Goal: Task Accomplishment & Management: Use online tool/utility

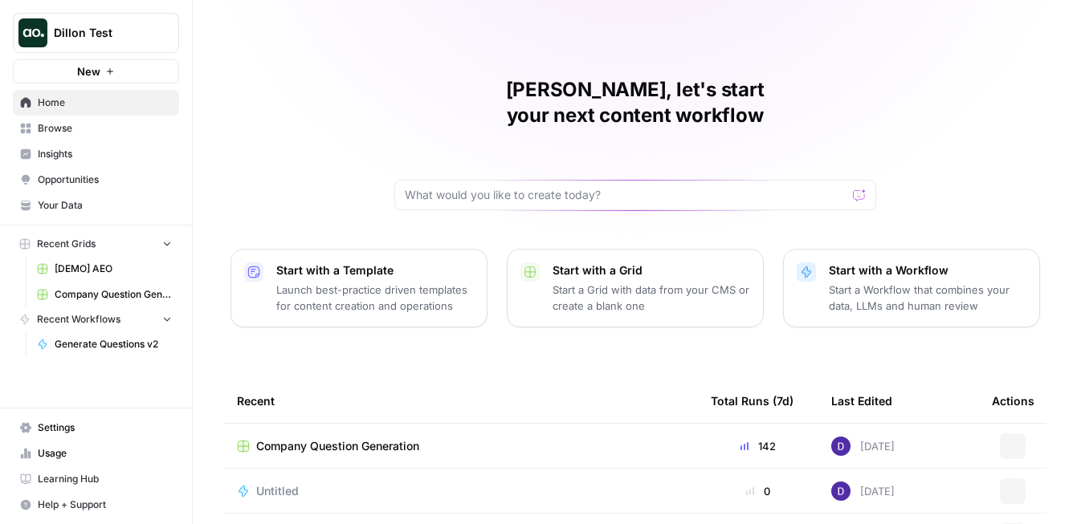
click at [106, 20] on button "Dillon Test" at bounding box center [96, 33] width 166 height 40
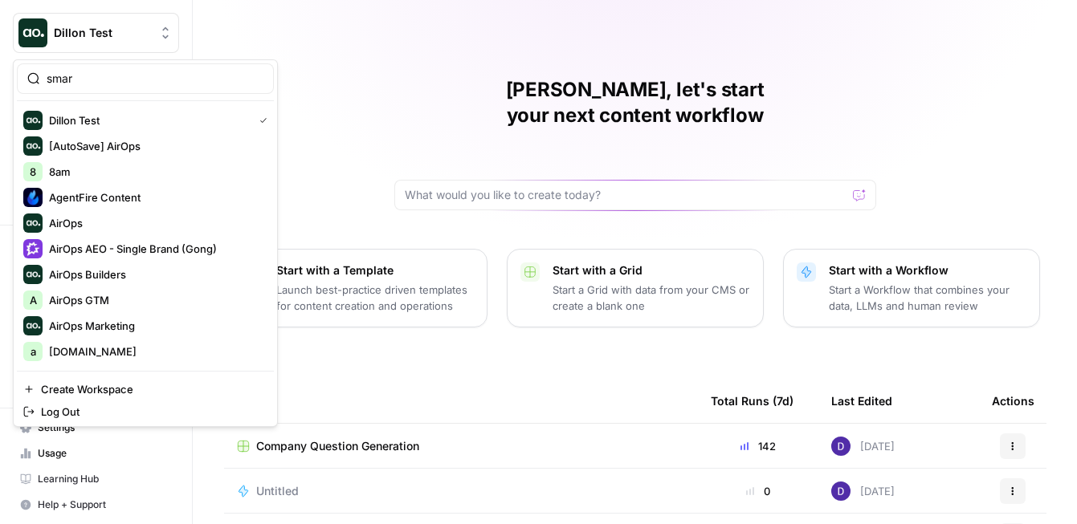
type input "smart"
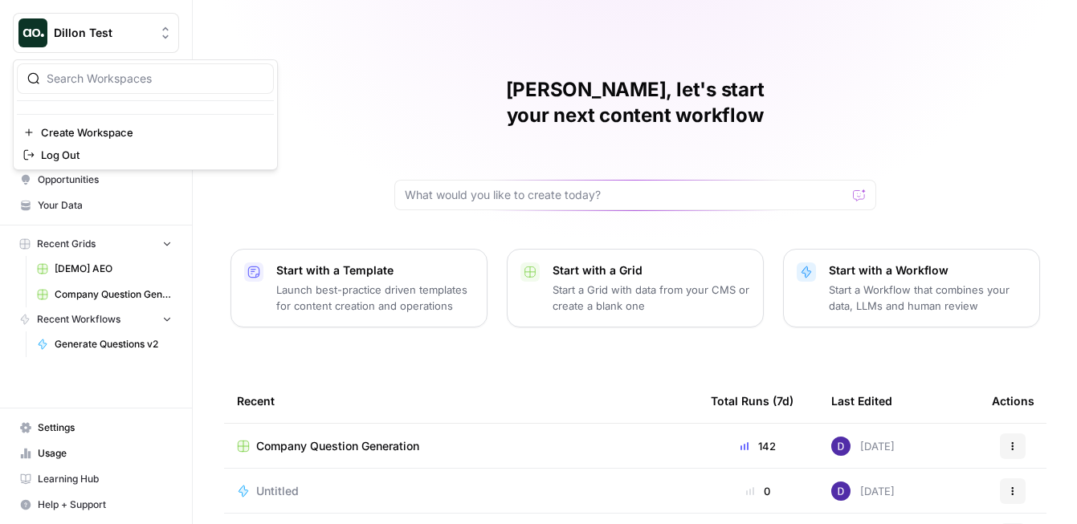
click at [85, 35] on span "Dillon Test" at bounding box center [102, 33] width 97 height 16
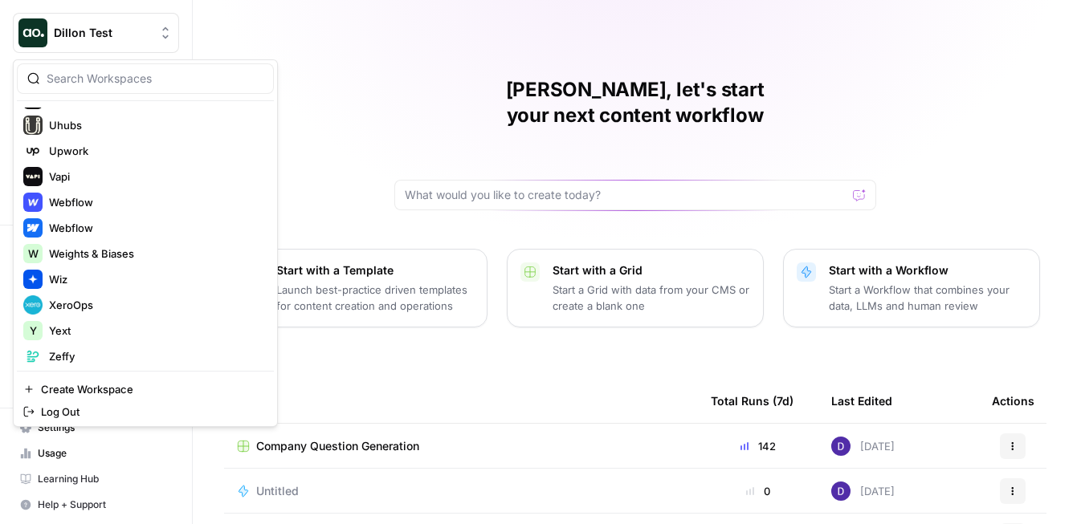
scroll to position [3993, 0]
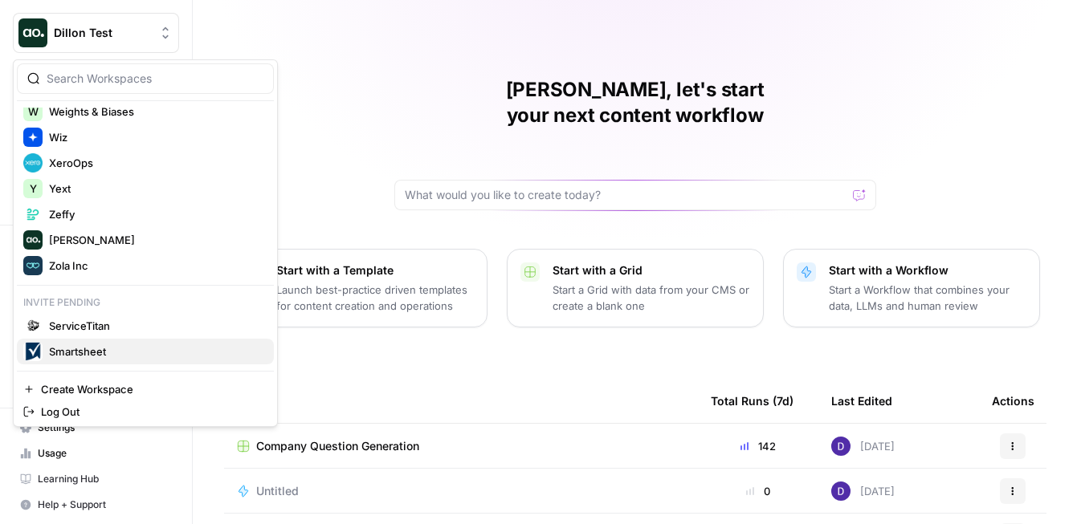
click at [86, 353] on span "Smartsheet" at bounding box center [155, 352] width 212 height 16
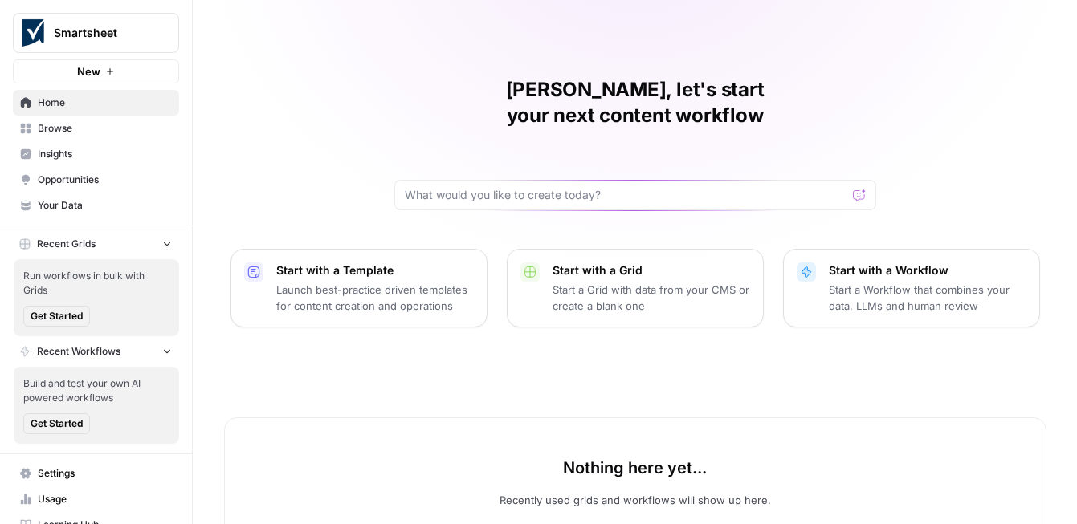
click at [579, 282] on p "Start a Grid with data from your CMS or create a blank one" at bounding box center [652, 298] width 198 height 32
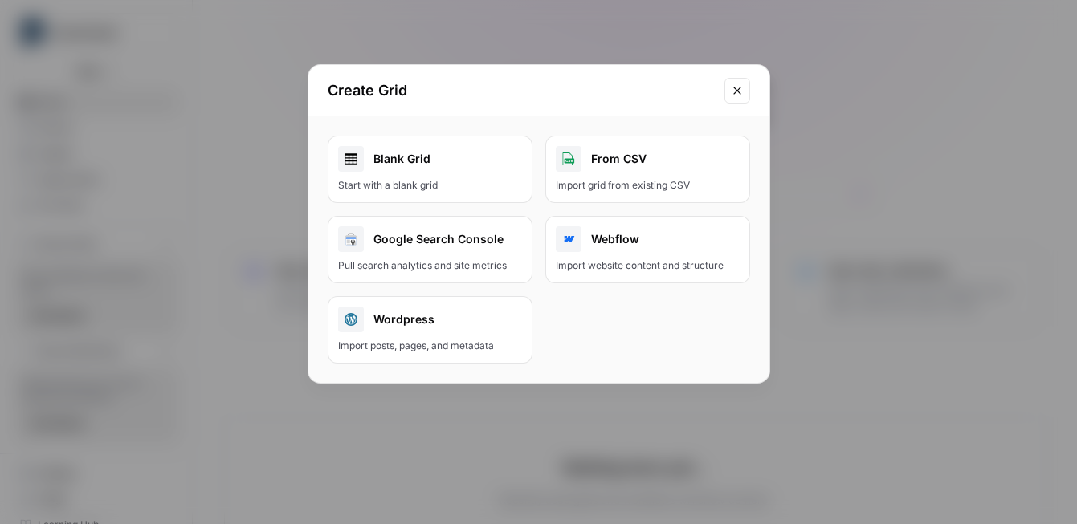
click at [466, 182] on div "Start with a blank grid" at bounding box center [430, 185] width 184 height 14
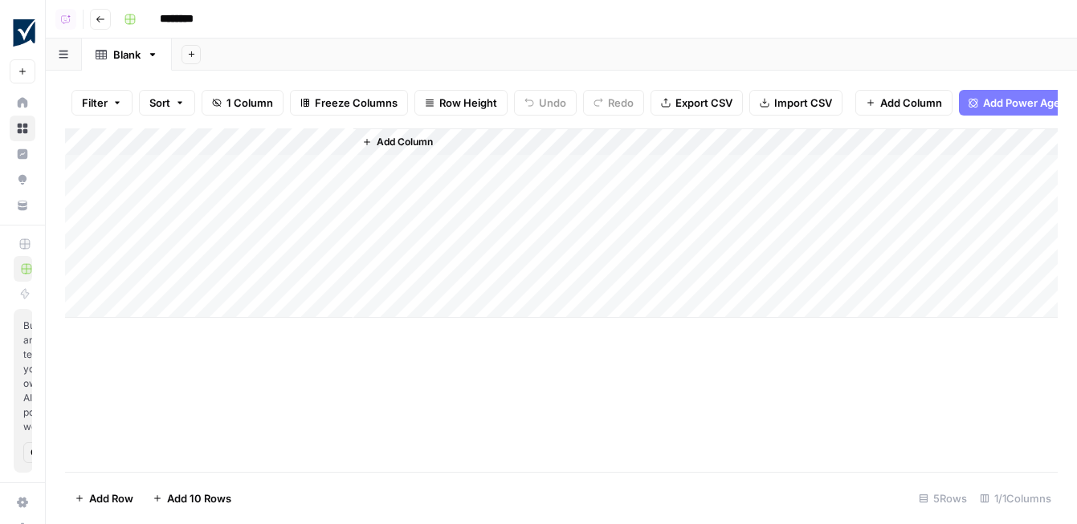
click at [790, 108] on span "Import CSV" at bounding box center [803, 103] width 58 height 16
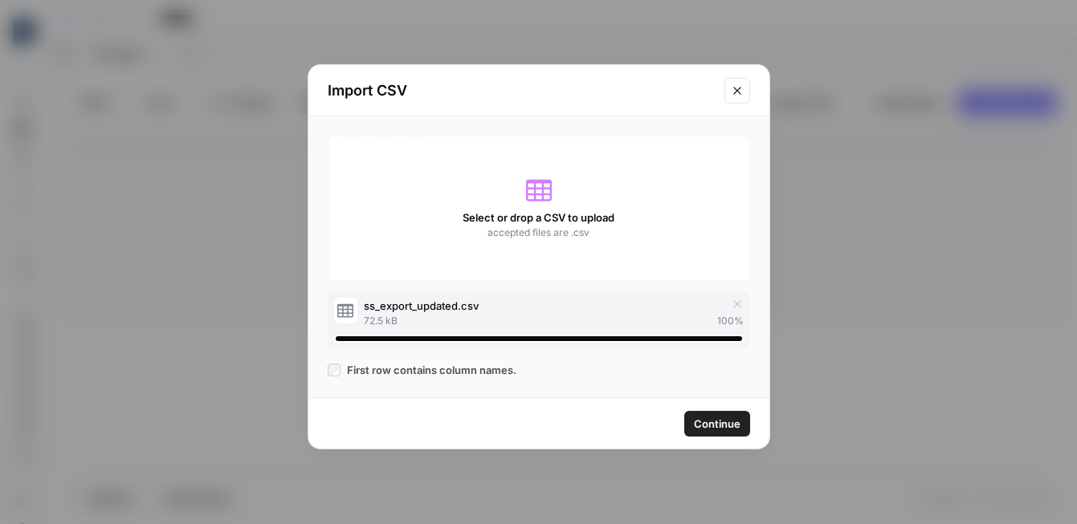
click at [733, 418] on span "Continue" at bounding box center [717, 424] width 47 height 16
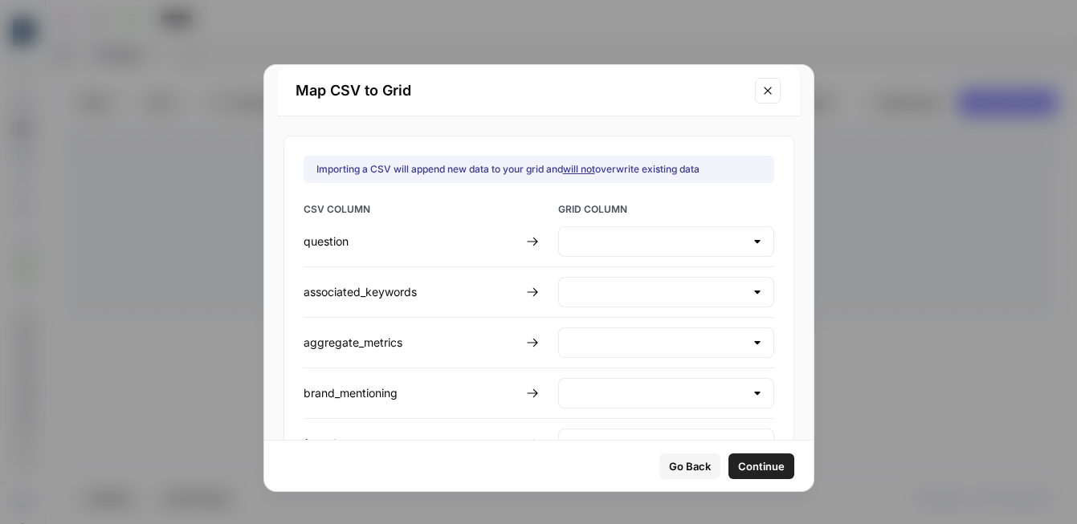
type input "Create new column"
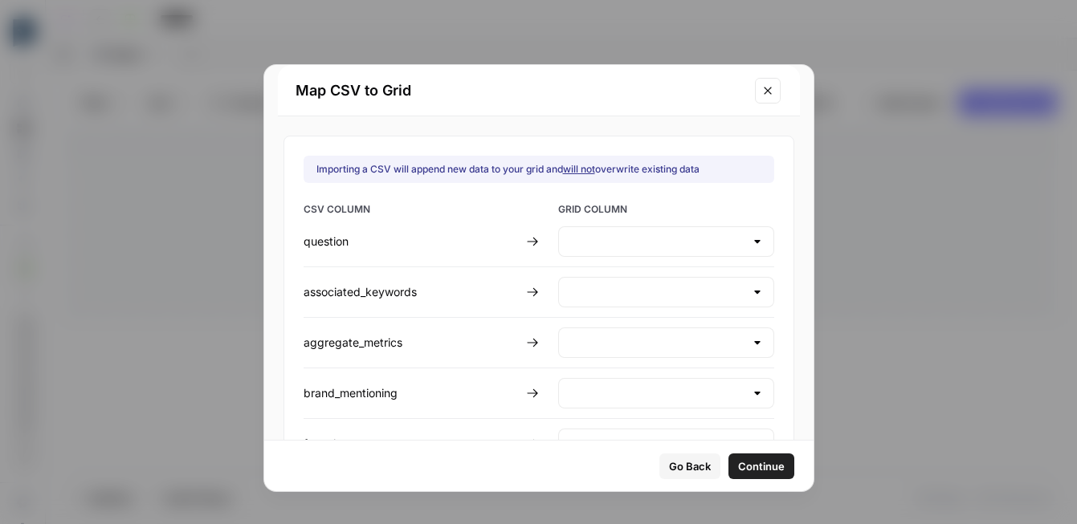
type input "Create new column"
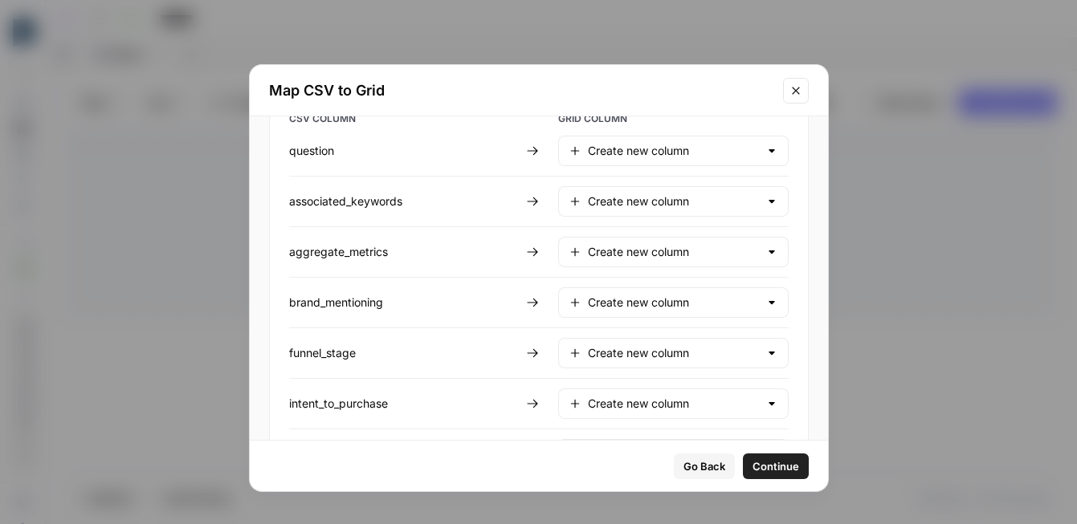
scroll to position [207, 0]
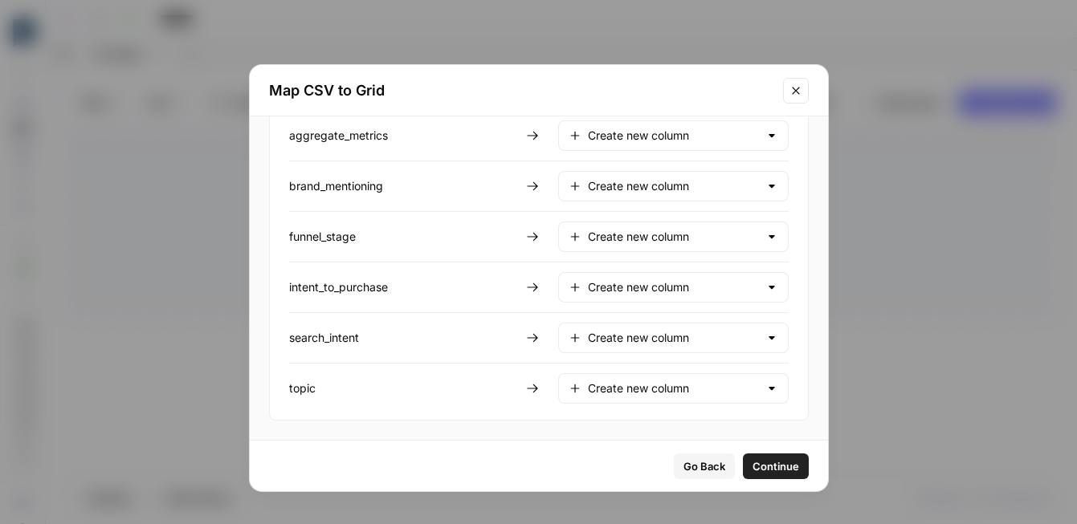
click at [730, 349] on div "Create new column" at bounding box center [673, 338] width 231 height 31
click at [705, 419] on span "Do not import" at bounding box center [659, 423] width 139 height 16
type input "Do not import"
click at [676, 299] on div "Create new column" at bounding box center [673, 287] width 231 height 31
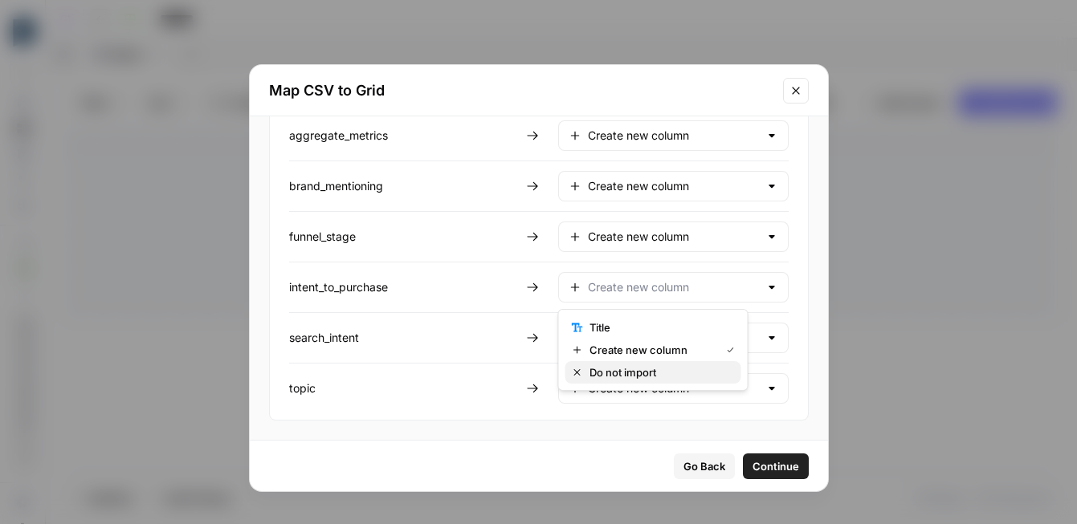
click at [674, 377] on span "Do not import" at bounding box center [659, 373] width 139 height 16
type input "Do not import"
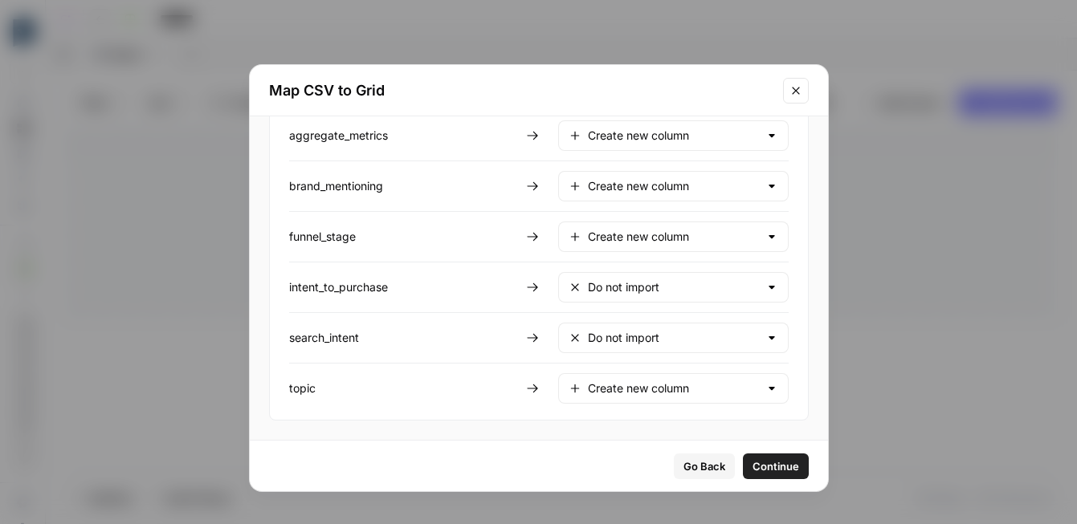
click at [687, 226] on div "Create new column" at bounding box center [673, 237] width 231 height 31
type input "Create new column"
click at [764, 279] on div "Importing a CSV will append new data to your grid and will not overwrite existi…" at bounding box center [539, 175] width 540 height 492
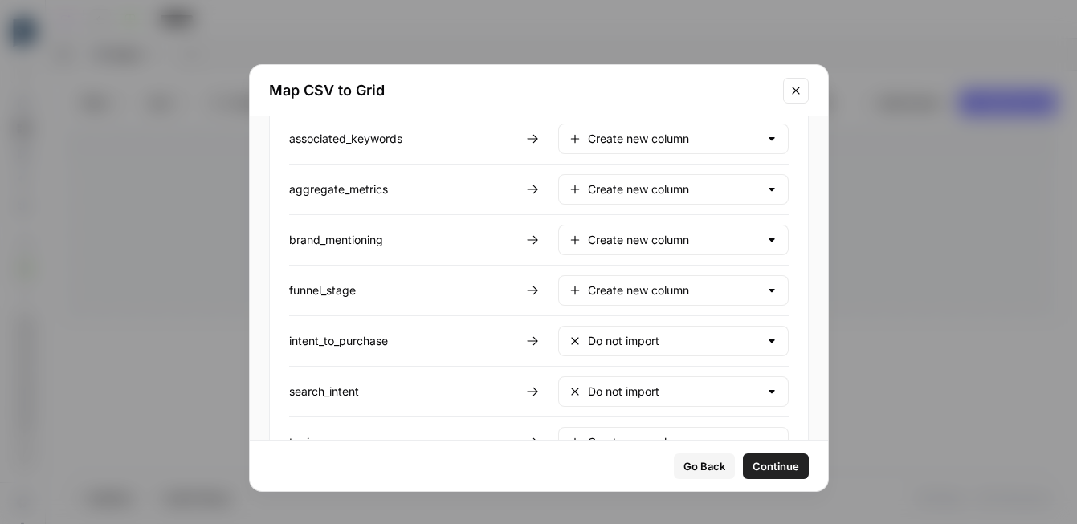
scroll to position [148, 0]
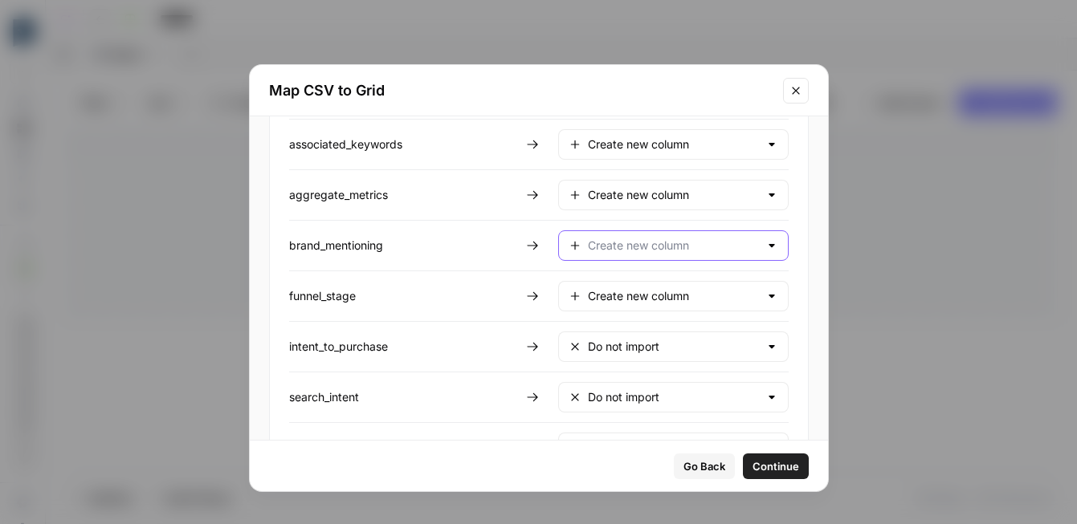
click at [703, 244] on input "text" at bounding box center [673, 246] width 171 height 16
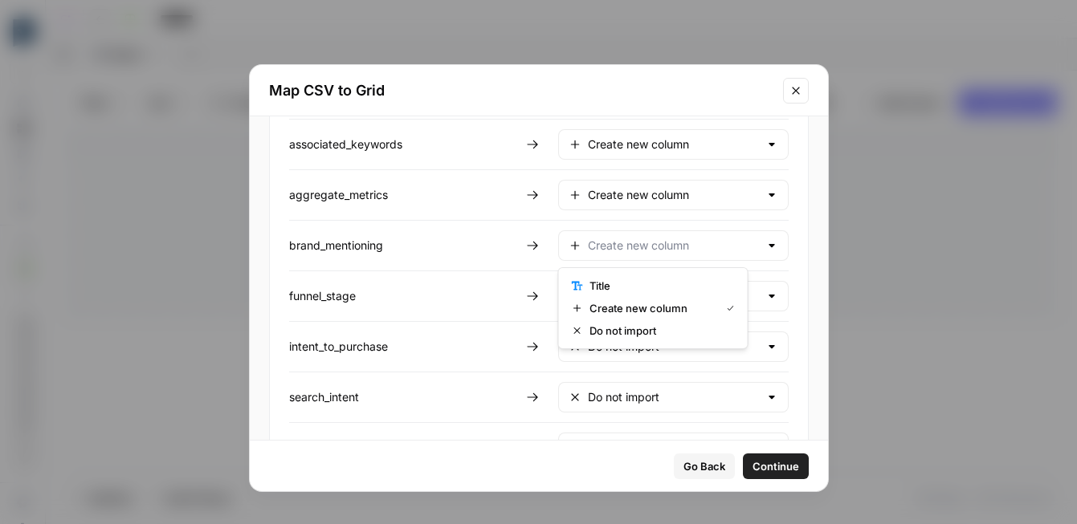
type input "Create new column"
click at [767, 239] on div "Importing a CSV will append new data to your grid and will not overwrite existi…" at bounding box center [539, 234] width 540 height 492
click at [720, 202] on div "Create new column" at bounding box center [673, 195] width 231 height 31
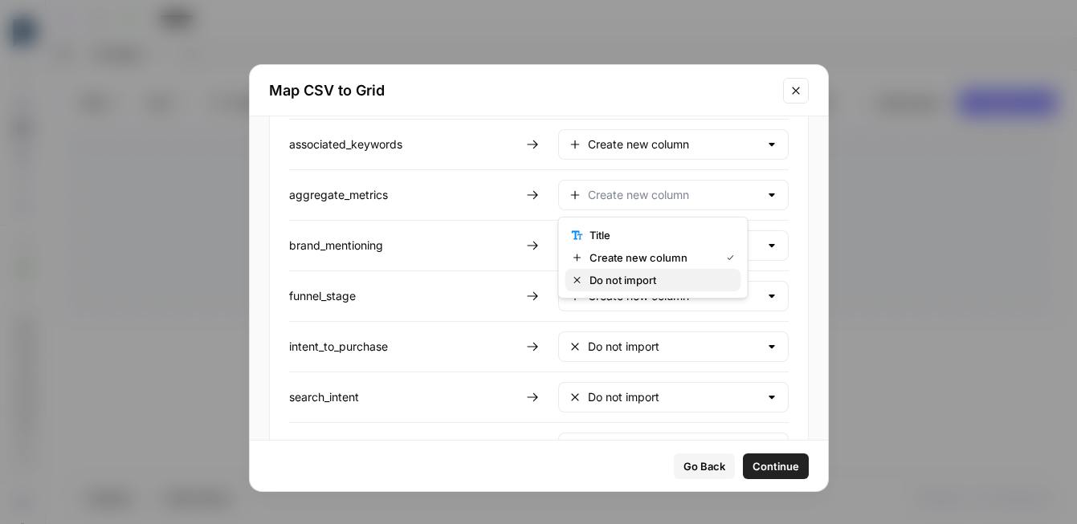
click at [687, 280] on span "Do not import" at bounding box center [659, 280] width 139 height 16
type input "Do not import"
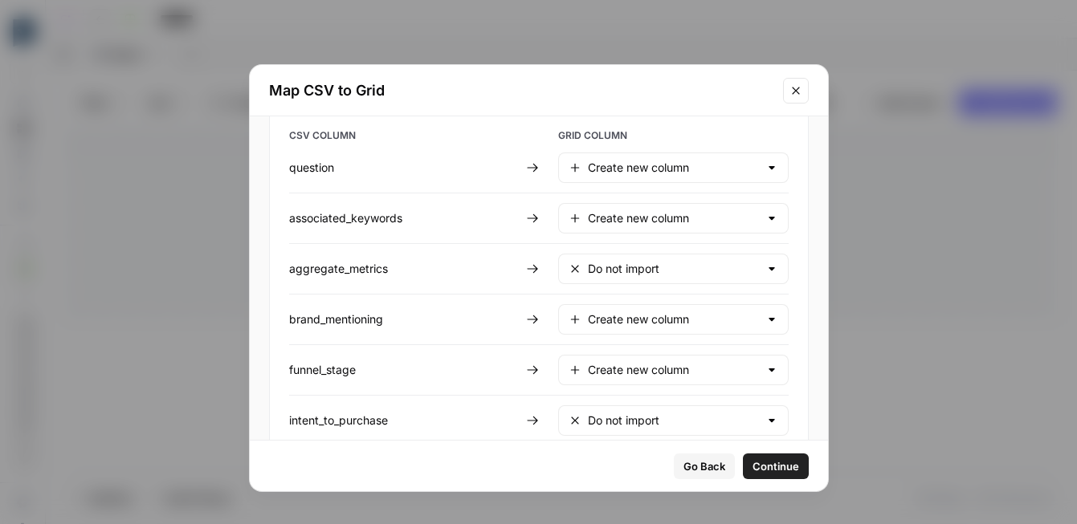
scroll to position [0, 0]
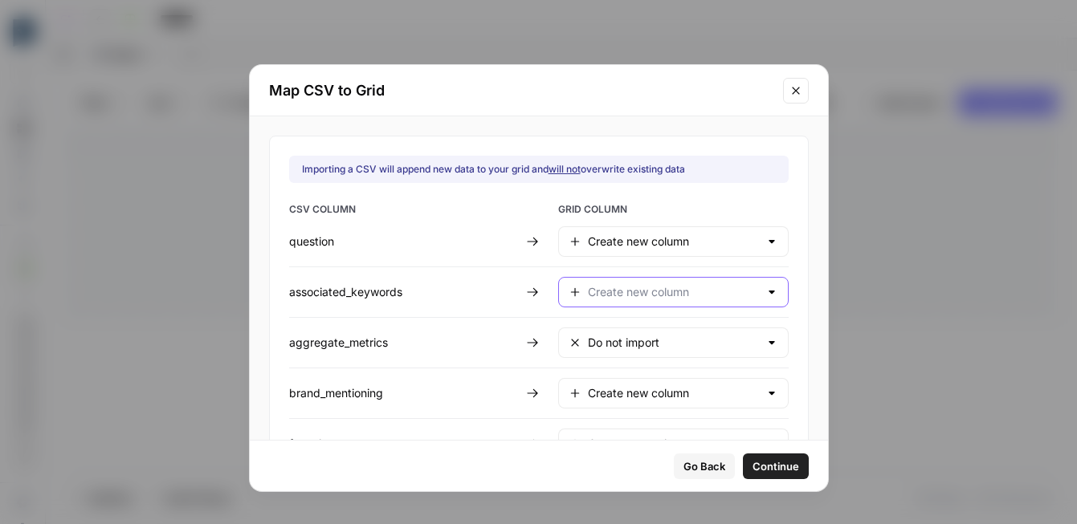
click at [687, 295] on input "text" at bounding box center [673, 292] width 171 height 16
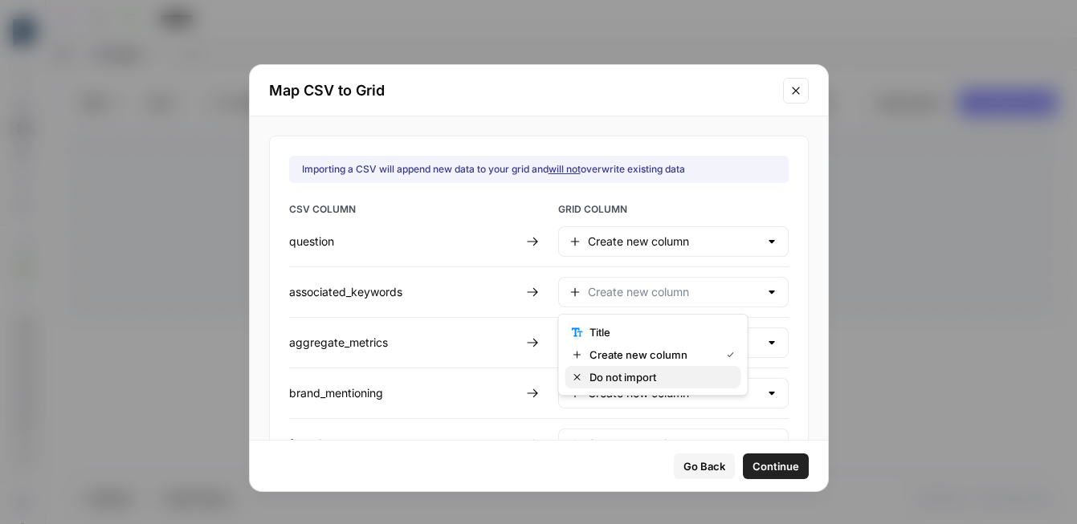
click at [652, 375] on span "Do not import" at bounding box center [659, 377] width 139 height 16
type input "Do not import"
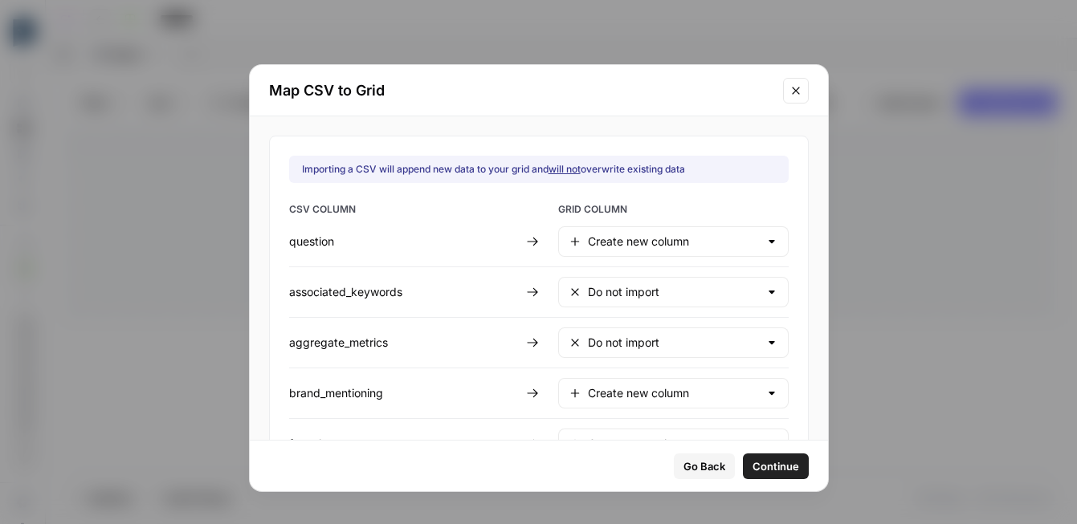
click at [753, 460] on span "Continue" at bounding box center [776, 467] width 47 height 16
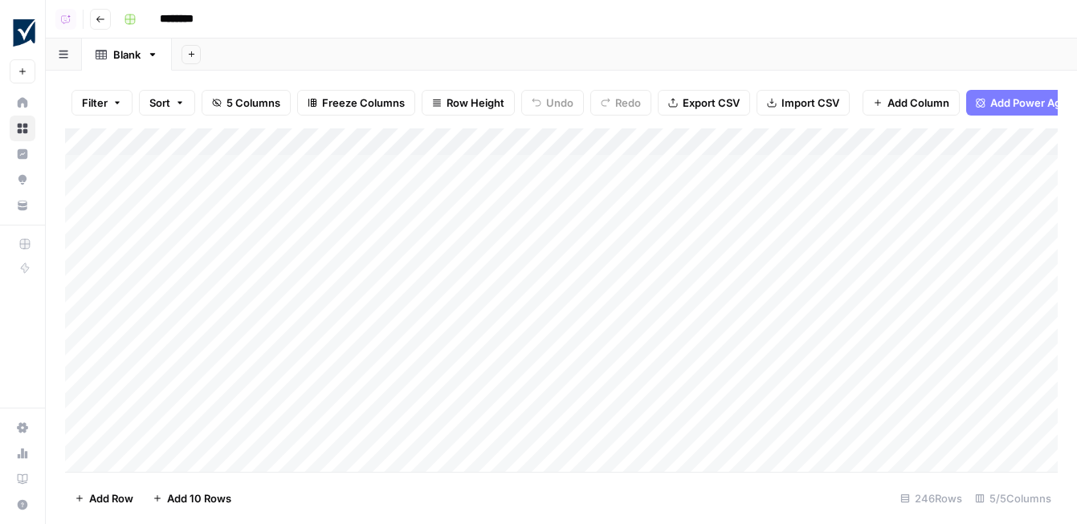
click at [203, 11] on input "********" at bounding box center [198, 19] width 90 height 26
drag, startPoint x: 221, startPoint y: 17, endPoint x: 130, endPoint y: 14, distance: 90.8
click at [130, 14] on div "********" at bounding box center [589, 19] width 944 height 26
type input "**********"
click at [85, 168] on div "Add Column" at bounding box center [561, 301] width 993 height 344
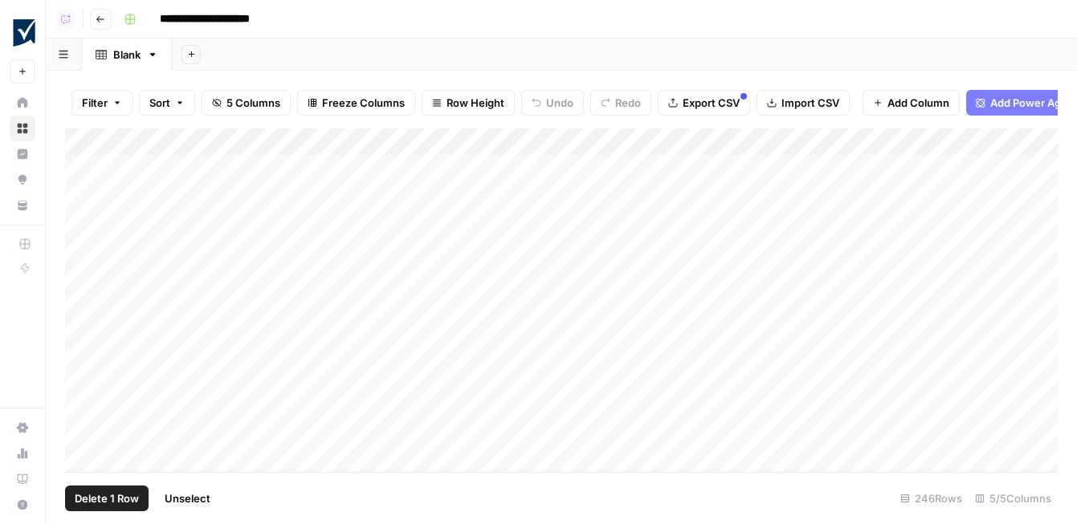
click at [84, 200] on div "Add Column" at bounding box center [561, 301] width 993 height 344
click at [84, 219] on div "Add Column" at bounding box center [561, 301] width 993 height 344
click at [84, 243] on div "Add Column" at bounding box center [561, 301] width 993 height 344
click at [84, 284] on div "Add Column" at bounding box center [561, 301] width 993 height 344
click at [104, 496] on span "Delete 5 Rows" at bounding box center [110, 499] width 71 height 16
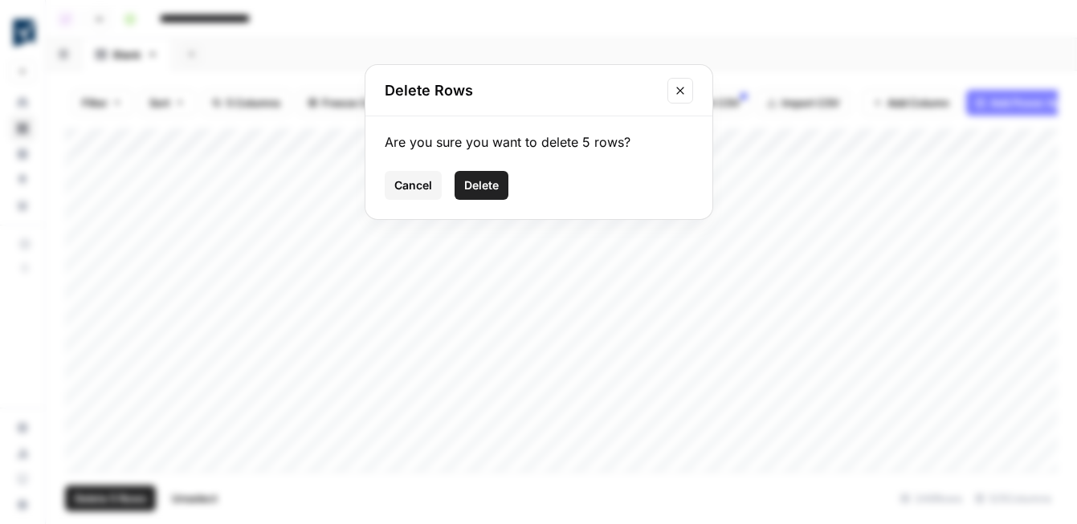
click at [488, 189] on span "Delete" at bounding box center [481, 186] width 35 height 16
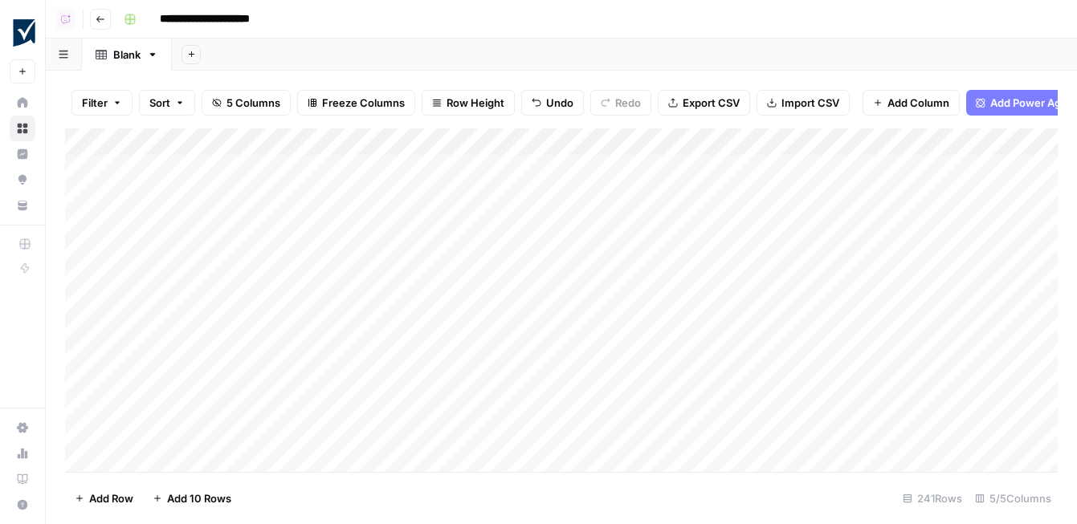
click at [341, 137] on div "Add Column" at bounding box center [561, 301] width 993 height 344
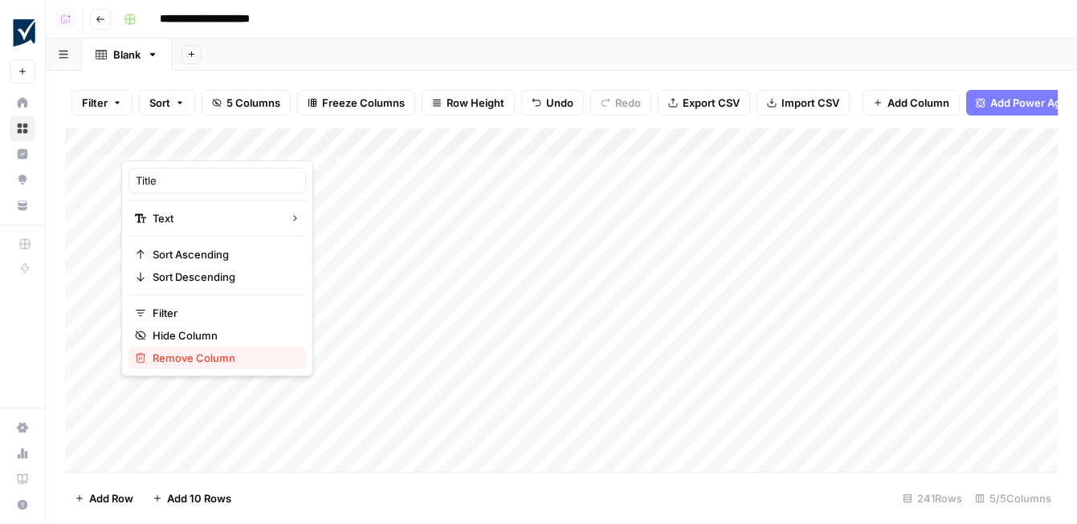
click at [202, 358] on span "Remove Column" at bounding box center [223, 358] width 141 height 16
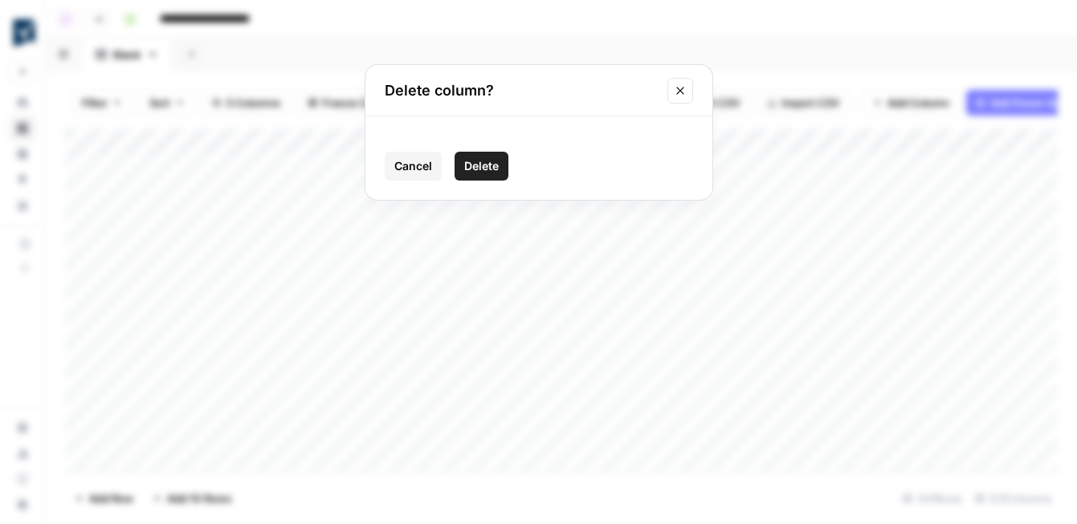
click at [479, 160] on span "Delete" at bounding box center [481, 166] width 35 height 16
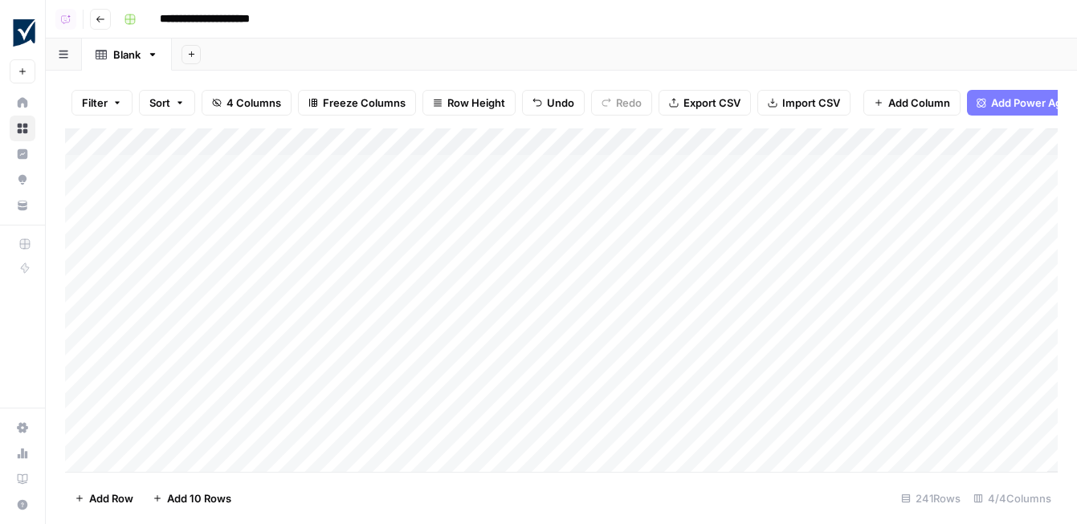
click at [467, 141] on div "Add Column" at bounding box center [561, 301] width 993 height 344
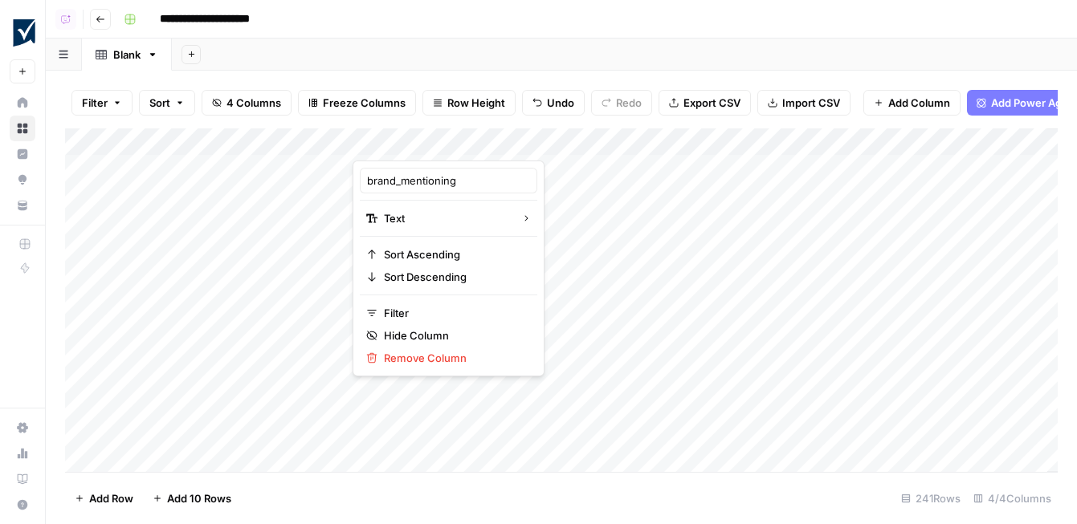
click at [467, 141] on div at bounding box center [469, 145] width 232 height 32
click at [323, 121] on div "Filter Sort 4 Columns Freeze Columns Row Height Undo Redo Export CSV Import CSV…" at bounding box center [561, 102] width 993 height 51
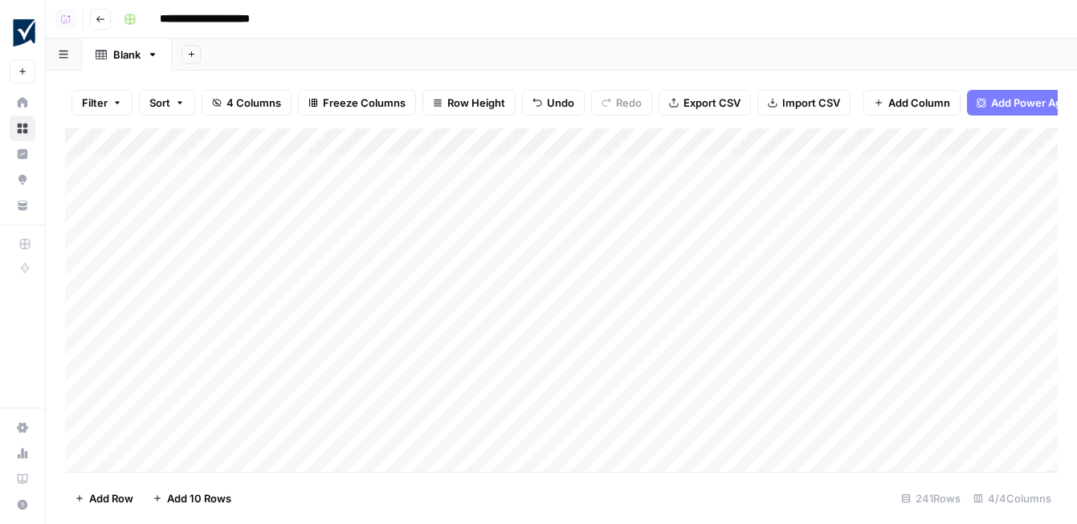
click at [263, 104] on span "4 Columns" at bounding box center [254, 103] width 55 height 16
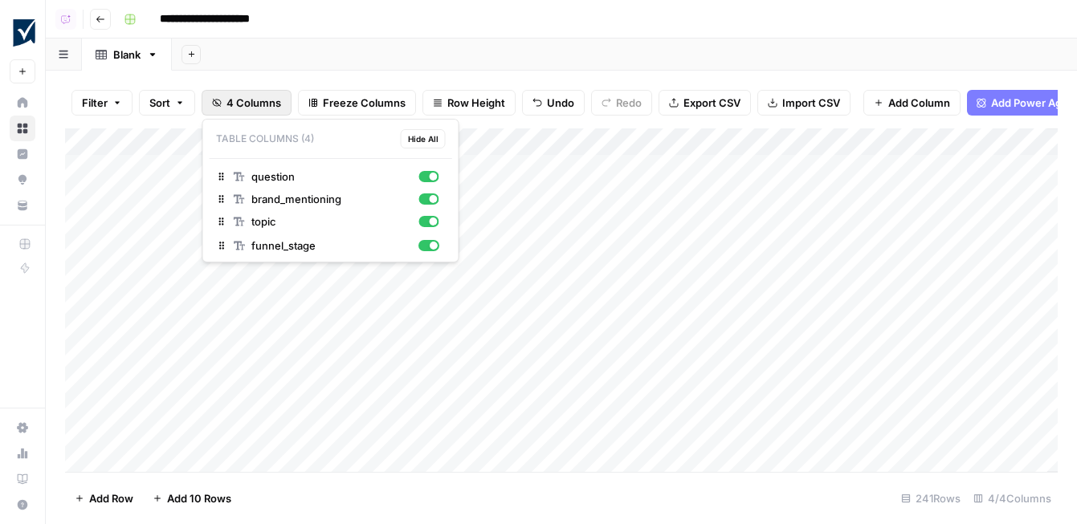
drag, startPoint x: 222, startPoint y: 219, endPoint x: 222, endPoint y: 248, distance: 28.9
drag, startPoint x: 221, startPoint y: 190, endPoint x: 222, endPoint y: 226, distance: 35.4
click at [222, 228] on div "question brand_mentioning topic funnel_stage" at bounding box center [331, 210] width 243 height 90
drag, startPoint x: 222, startPoint y: 198, endPoint x: 225, endPoint y: 225, distance: 27.4
click at [426, 223] on div "button" at bounding box center [428, 221] width 20 height 11
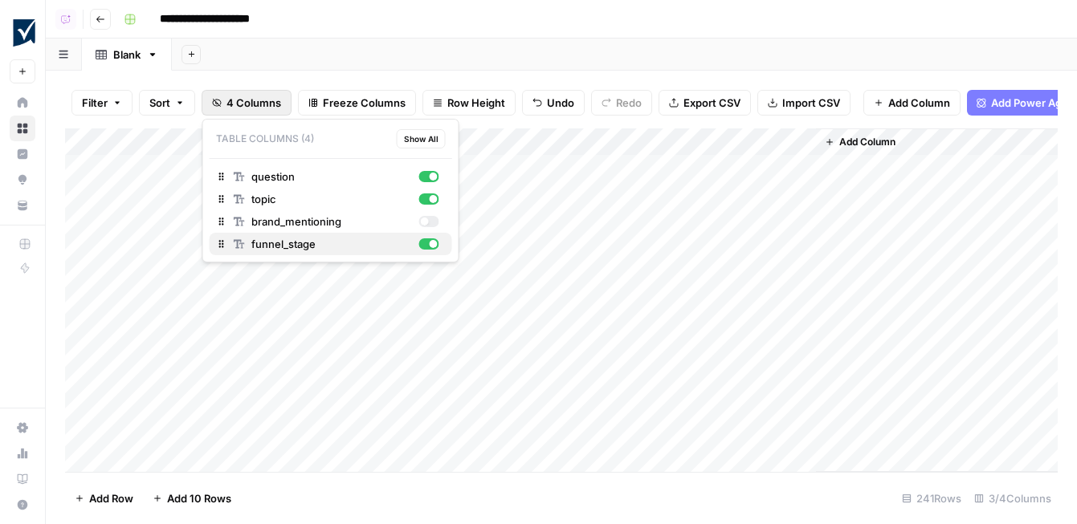
click at [430, 243] on div "button" at bounding box center [434, 244] width 8 height 8
click at [541, 121] on div "Filter Sort 4 Columns Freeze Columns Row Height Undo Redo Export CSV Import CSV…" at bounding box center [561, 102] width 993 height 51
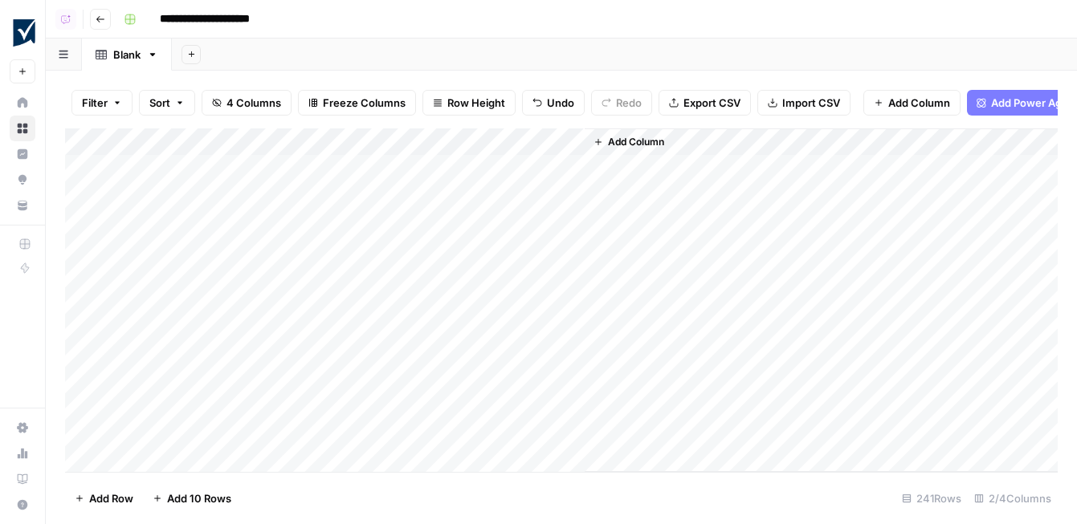
click at [629, 145] on span "Add Column" at bounding box center [636, 142] width 56 height 14
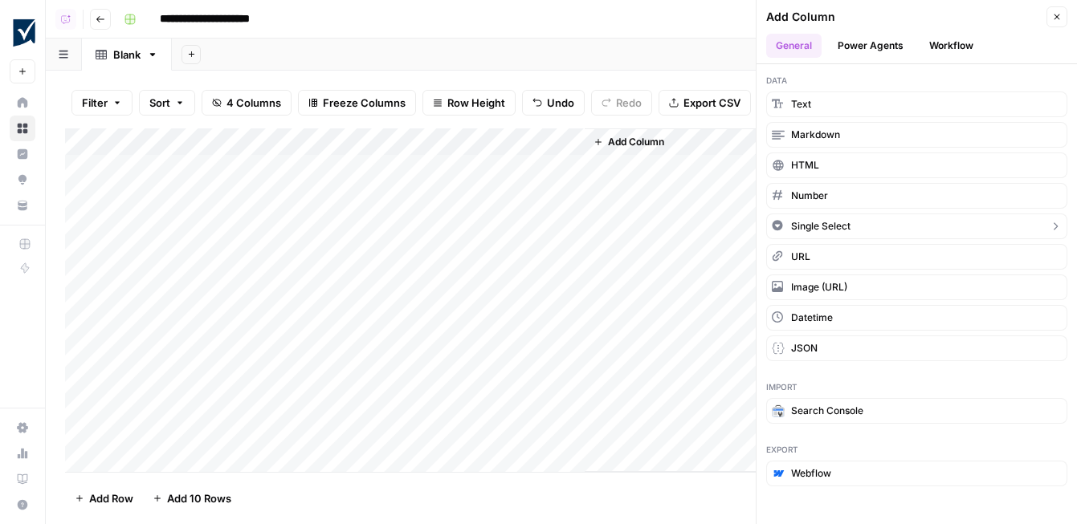
click at [849, 224] on span "Single Select" at bounding box center [820, 226] width 59 height 14
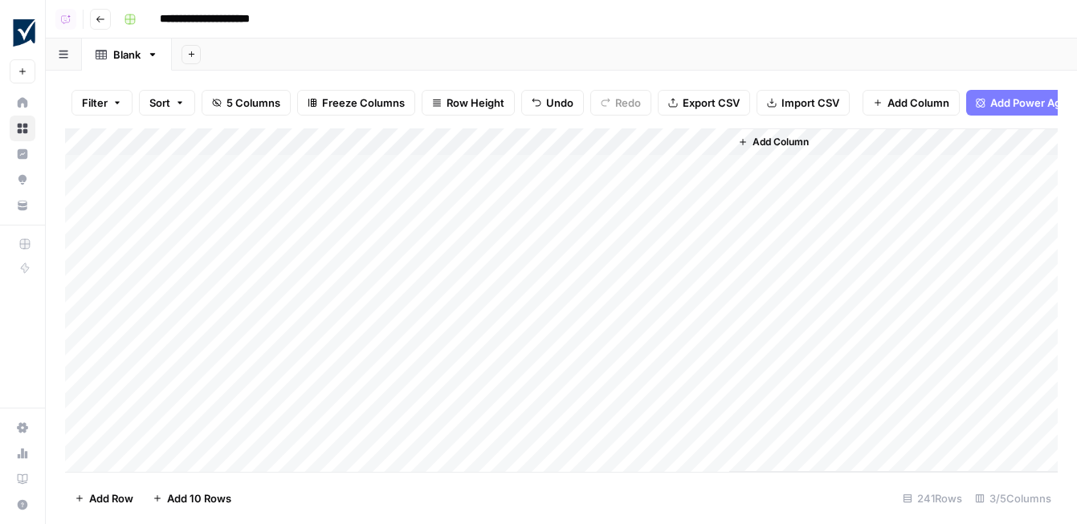
click at [665, 168] on div "Add Column" at bounding box center [561, 301] width 993 height 344
click at [653, 169] on div "Add Column" at bounding box center [561, 301] width 993 height 344
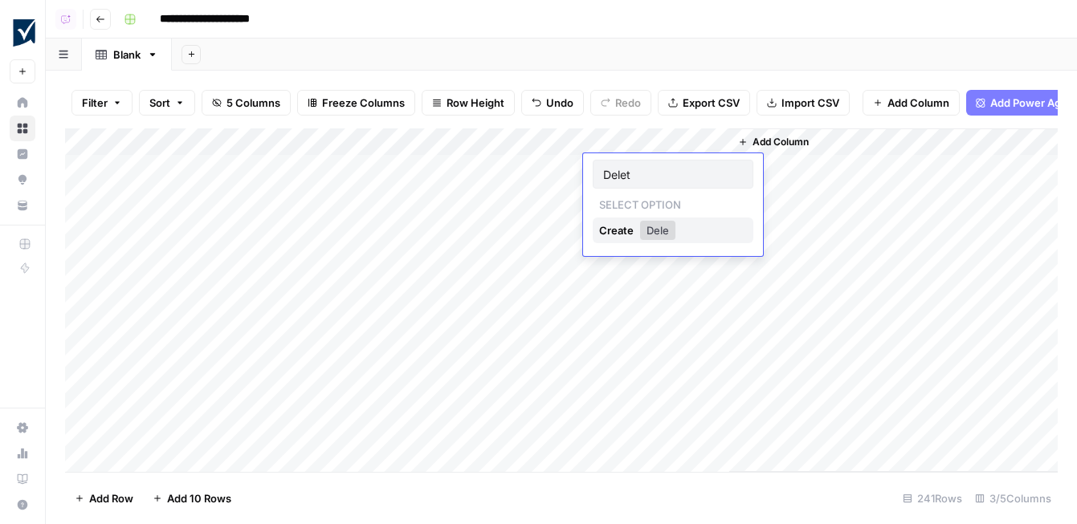
type input "Delete"
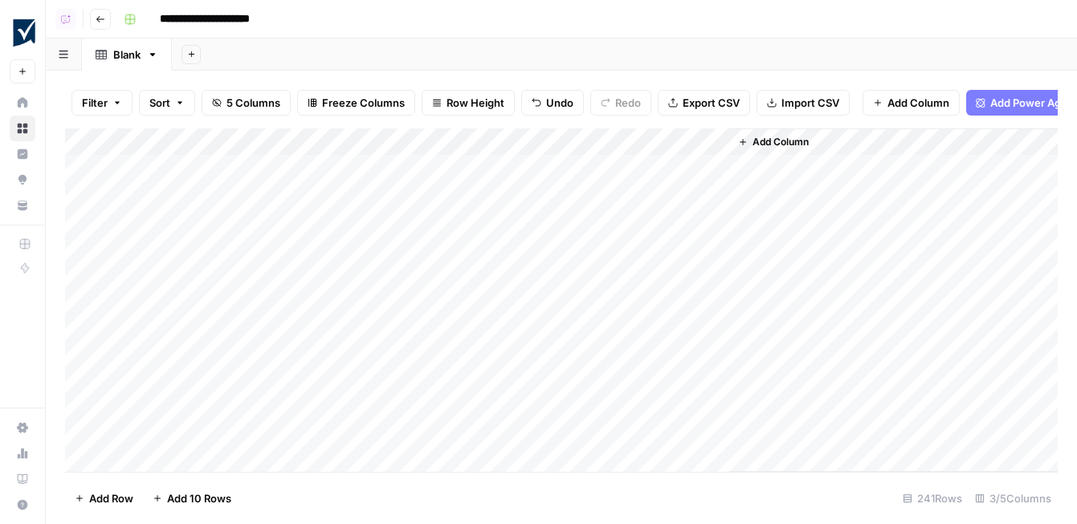
click at [639, 141] on div "Add Column" at bounding box center [561, 301] width 993 height 344
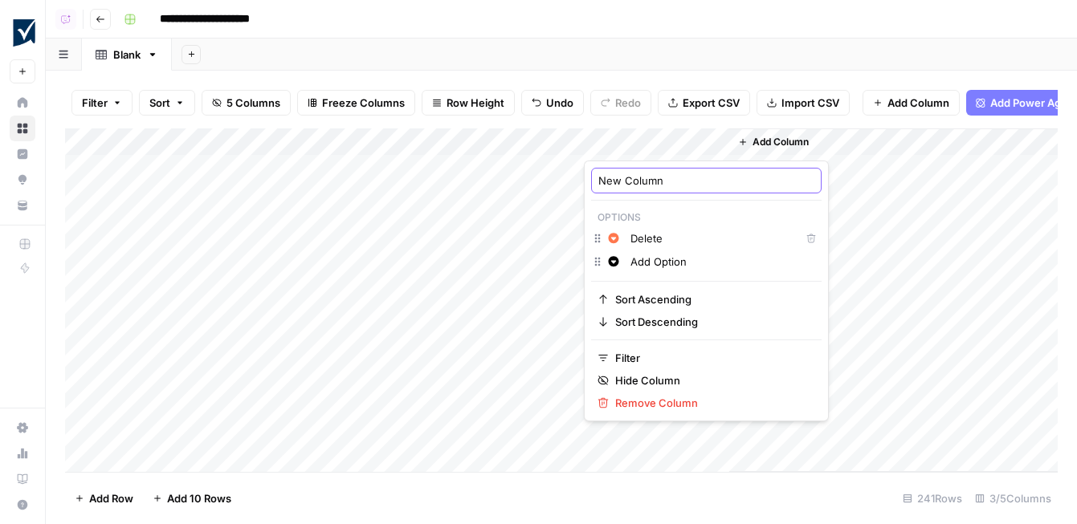
drag, startPoint x: 657, startPoint y: 182, endPoint x: 546, endPoint y: 178, distance: 110.9
click at [546, 179] on body "**********" at bounding box center [538, 262] width 1077 height 524
click at [641, 183] on input "New Column" at bounding box center [706, 181] width 216 height 16
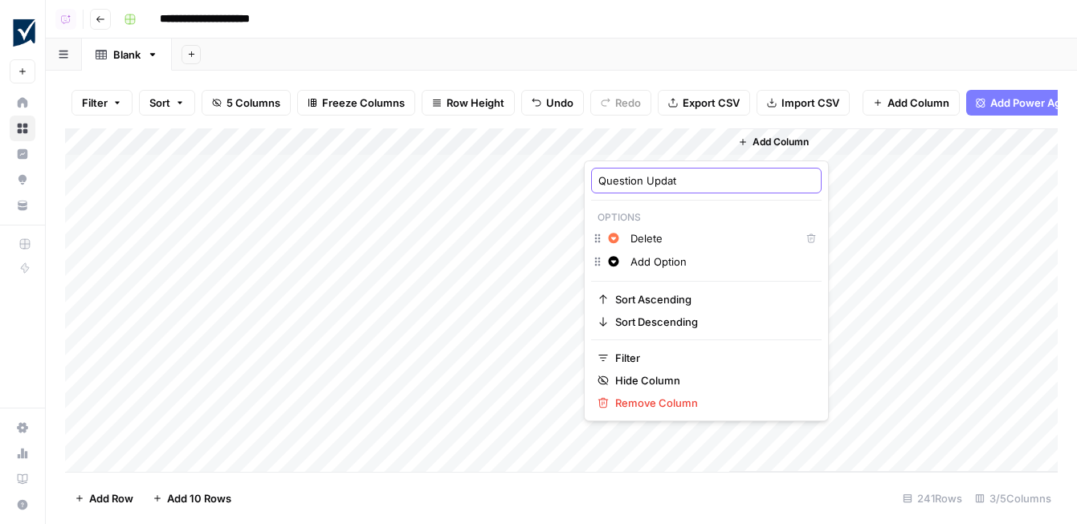
type input "Question Update"
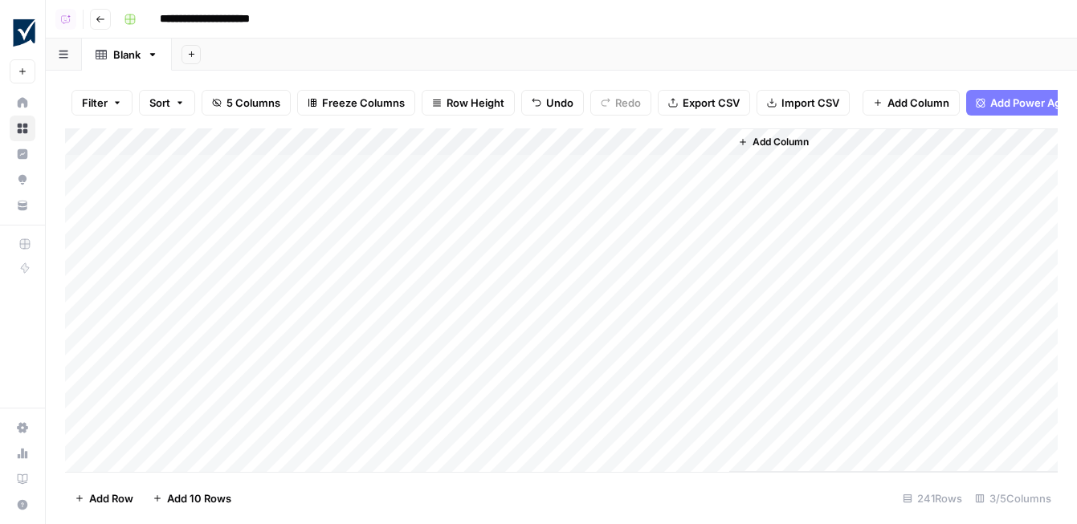
drag, startPoint x: 659, startPoint y: 139, endPoint x: 434, endPoint y: 137, distance: 224.9
click at [434, 137] on div "Add Column" at bounding box center [561, 301] width 993 height 344
click at [238, 140] on div "Add Column" at bounding box center [561, 301] width 993 height 344
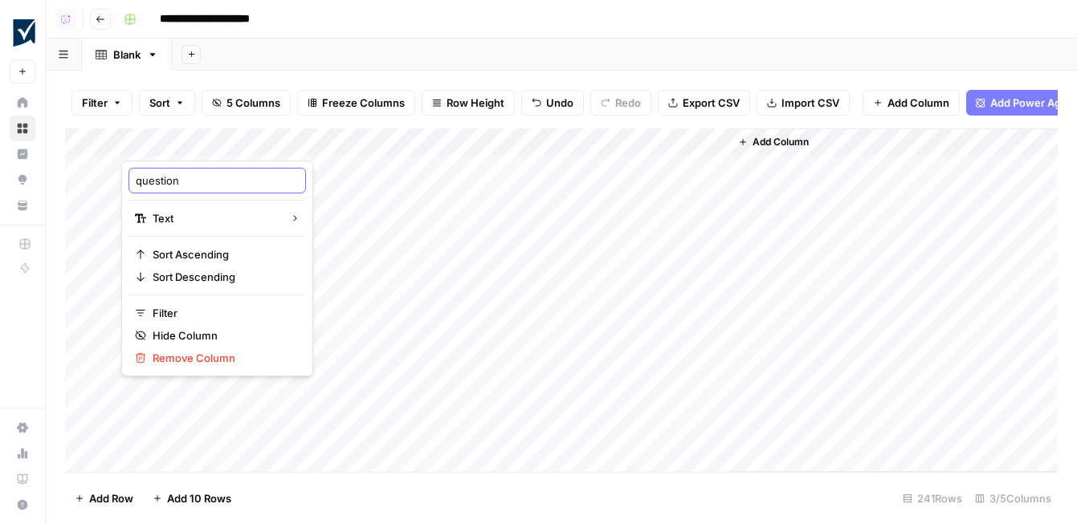
drag, startPoint x: 139, startPoint y: 178, endPoint x: 129, endPoint y: 178, distance: 9.6
click at [129, 178] on div "question" at bounding box center [218, 181] width 178 height 26
type input "Question"
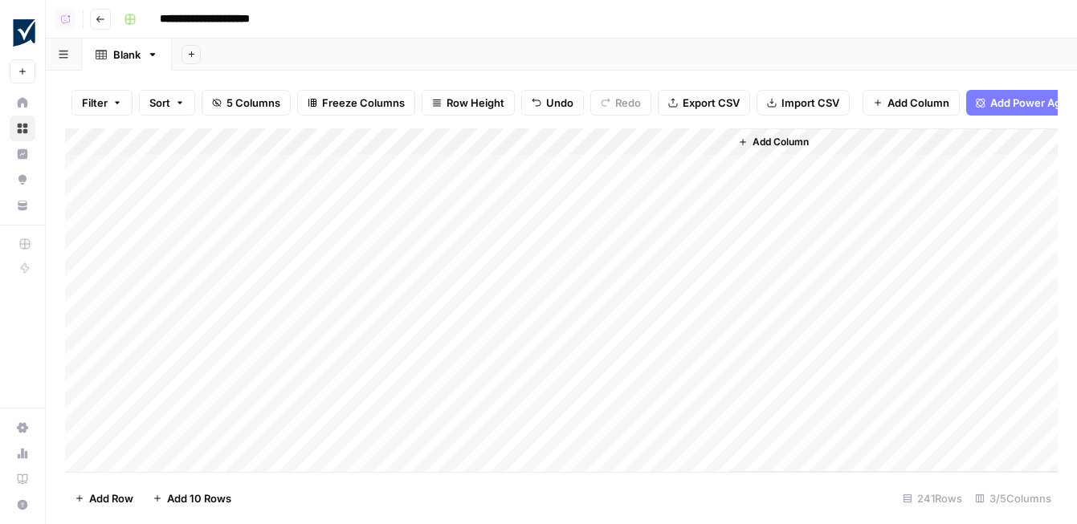
click at [785, 145] on span "Add Column" at bounding box center [781, 142] width 56 height 14
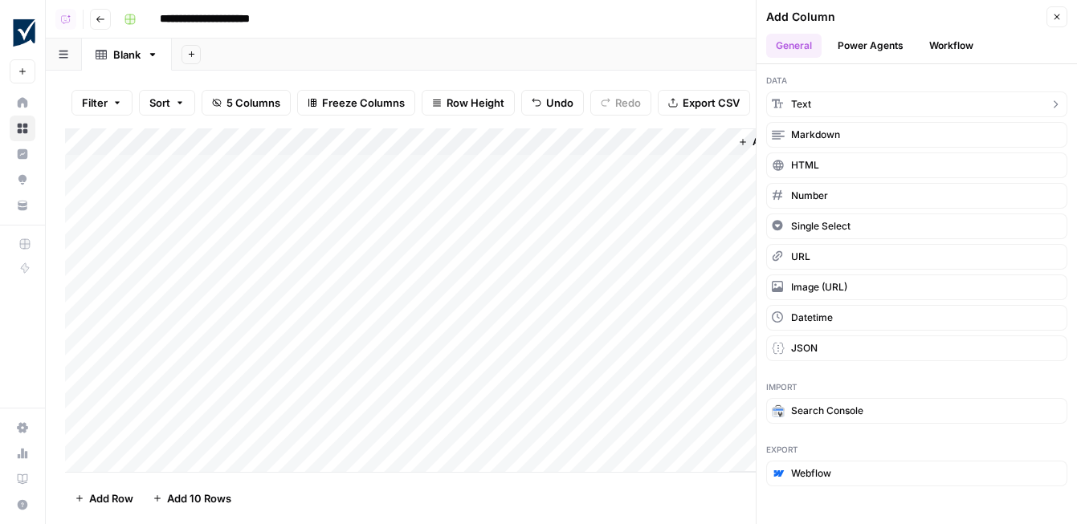
click at [820, 103] on button "Text" at bounding box center [916, 105] width 301 height 26
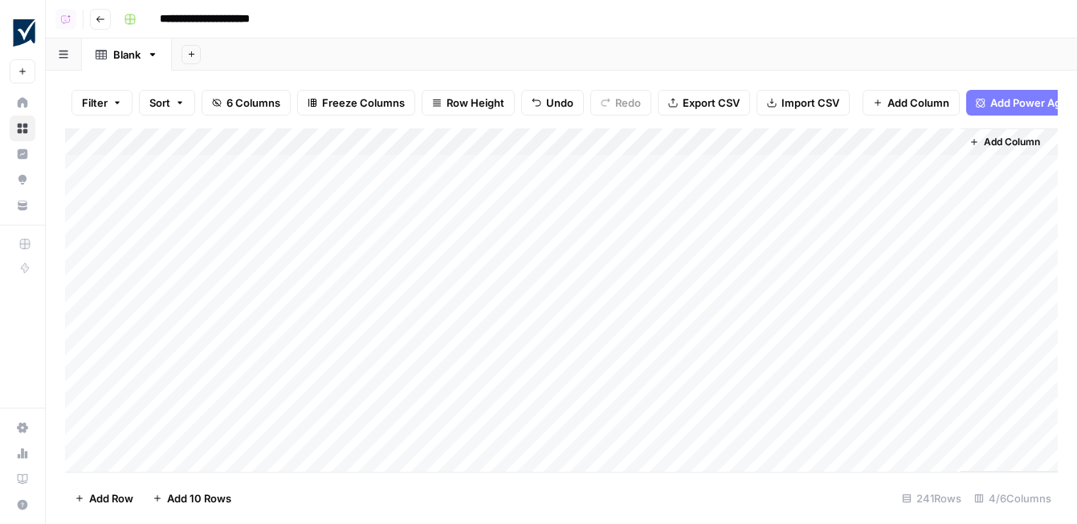
click at [801, 138] on div "Add Column" at bounding box center [561, 301] width 993 height 344
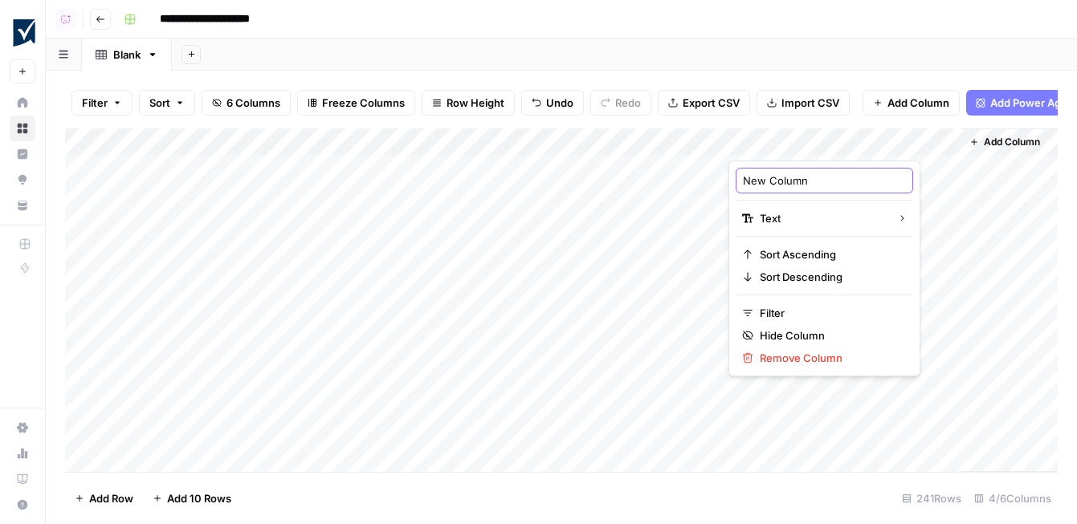
drag, startPoint x: 818, startPoint y: 181, endPoint x: 667, endPoint y: 177, distance: 151.1
click at [667, 177] on body "**********" at bounding box center [538, 262] width 1077 height 524
type input "Topic Update"
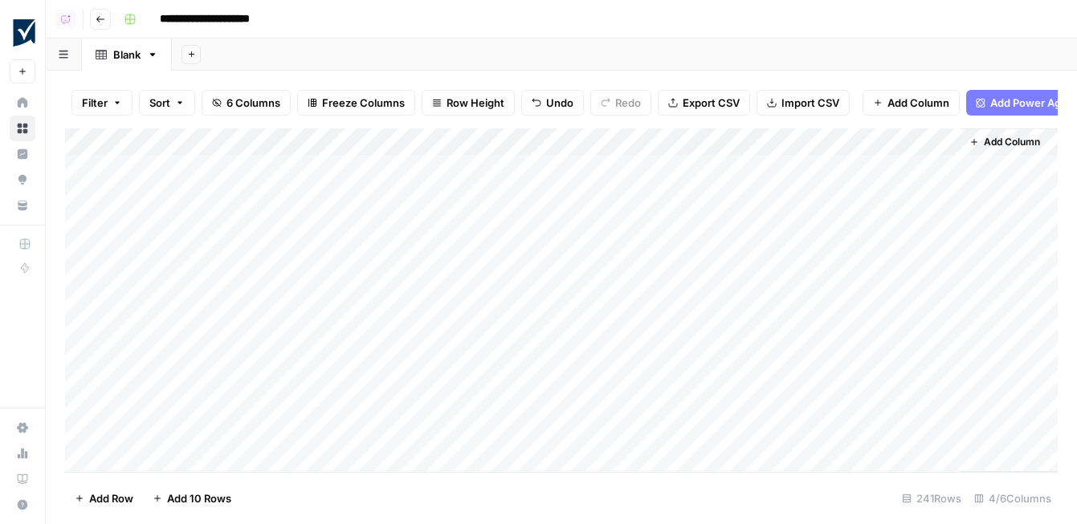
click at [398, 168] on div "Add Column" at bounding box center [561, 301] width 993 height 344
click at [391, 171] on div "Add Column" at bounding box center [561, 301] width 993 height 344
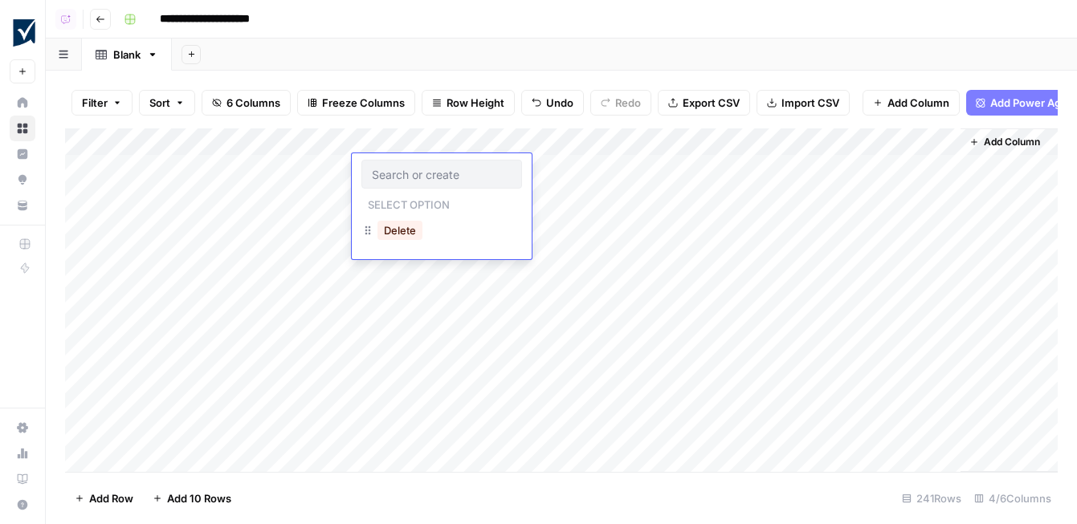
click at [406, 327] on div "Add Column" at bounding box center [561, 301] width 993 height 344
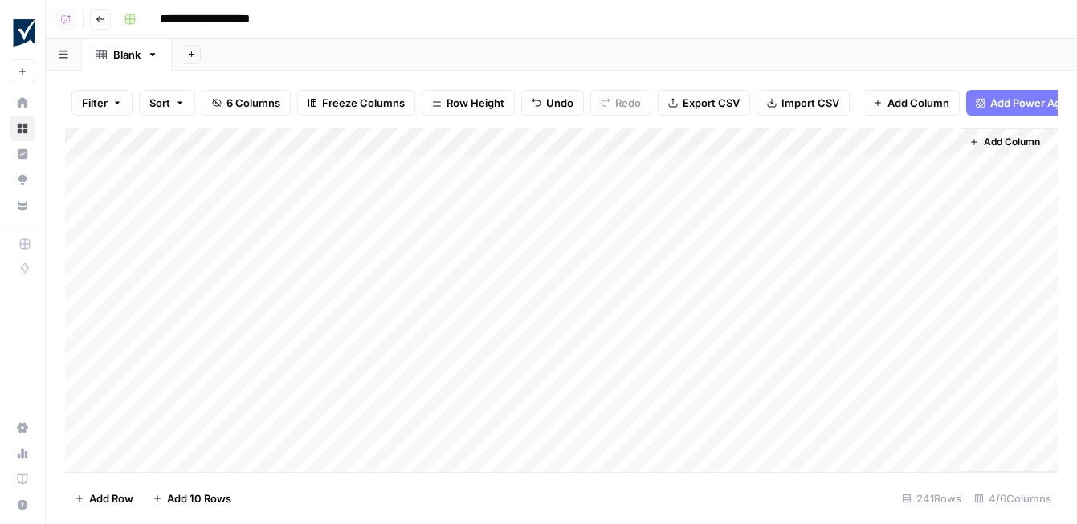
click at [451, 165] on div "Add Column" at bounding box center [561, 301] width 993 height 344
click at [489, 170] on div "Add Column" at bounding box center [561, 301] width 993 height 344
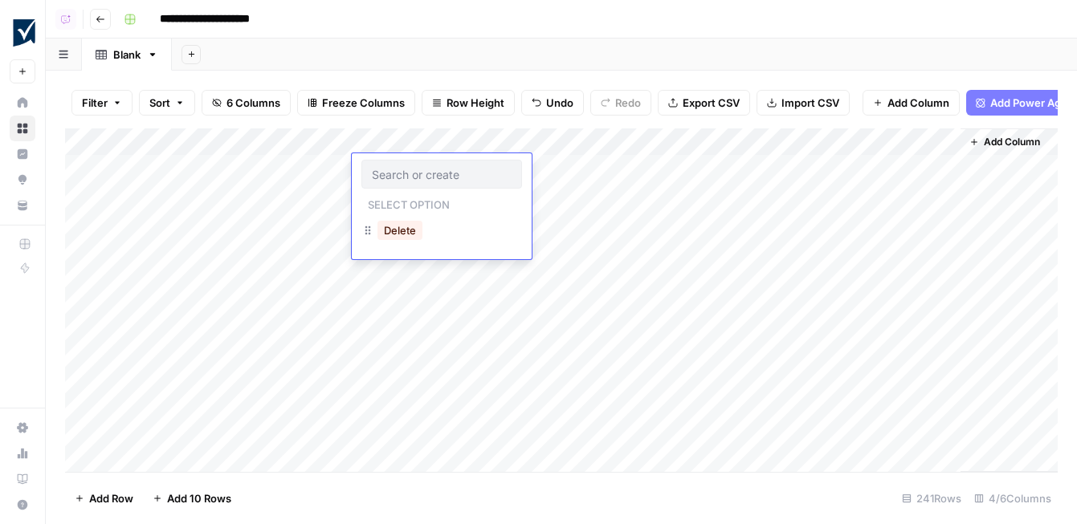
click at [447, 318] on div "Add Column" at bounding box center [561, 301] width 993 height 344
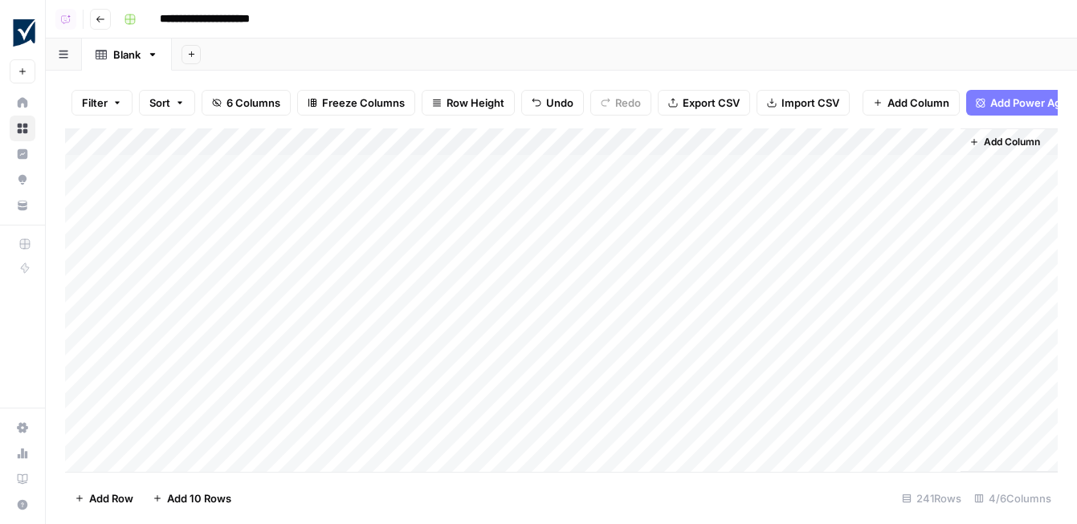
click at [443, 306] on div "Add Column" at bounding box center [561, 301] width 993 height 344
click at [449, 259] on div "Add Column" at bounding box center [561, 301] width 993 height 344
click at [265, 124] on div "Filter Sort 6 Columns Freeze Columns Row Height Undo Redo Export CSV Import CSV…" at bounding box center [561, 102] width 993 height 51
click at [239, 150] on div "Add Column" at bounding box center [561, 301] width 993 height 344
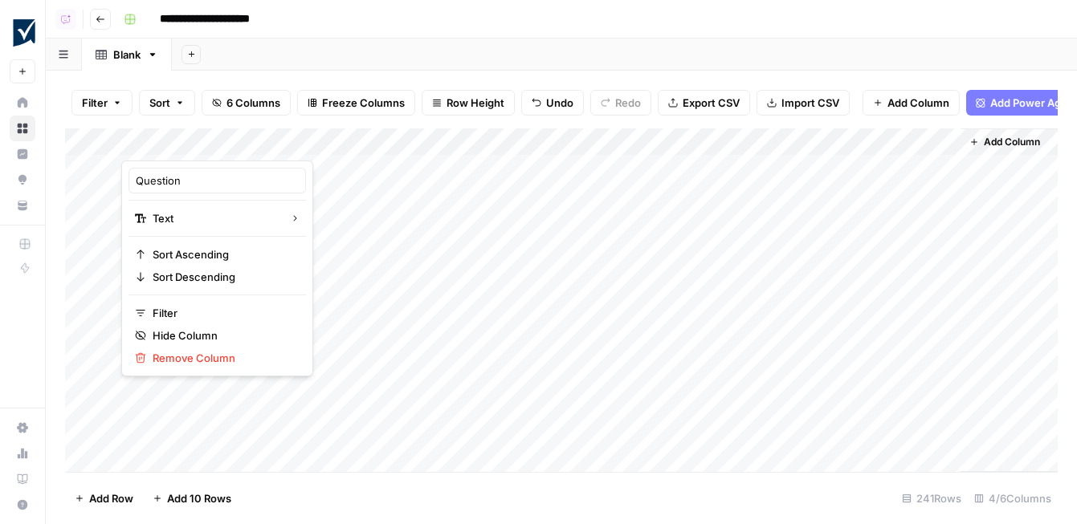
click at [239, 142] on div at bounding box center [237, 145] width 232 height 32
click at [573, 59] on div "Add Sheet" at bounding box center [624, 55] width 905 height 32
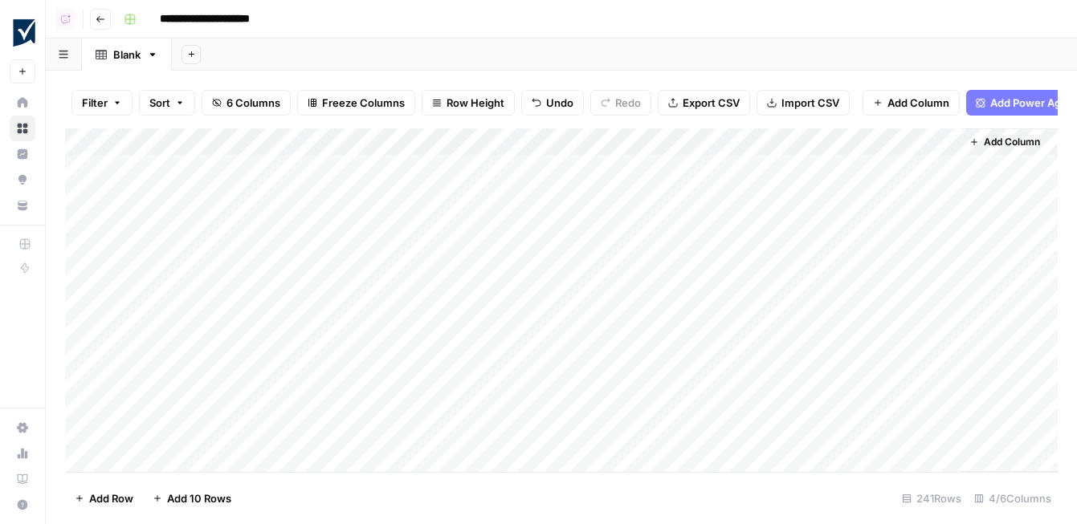
click at [545, 136] on div "Add Column" at bounding box center [561, 301] width 993 height 344
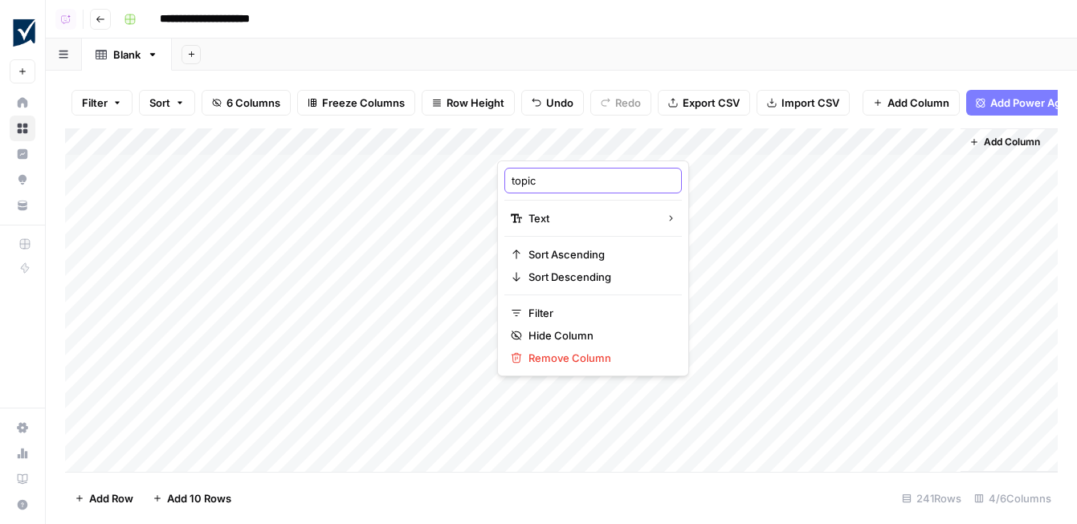
drag, startPoint x: 516, startPoint y: 184, endPoint x: 494, endPoint y: 184, distance: 21.7
click at [498, 184] on div "topic Text Sort Ascending Sort Descending Filter Hide Column Remove Column" at bounding box center [593, 269] width 192 height 216
type input "Topic"
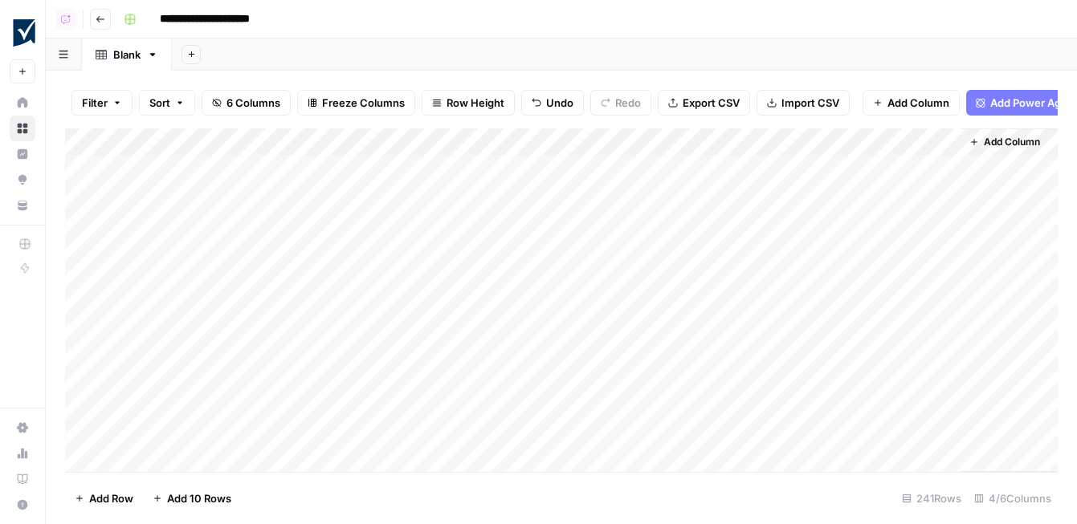
click at [716, 146] on div "Add Column" at bounding box center [561, 301] width 993 height 344
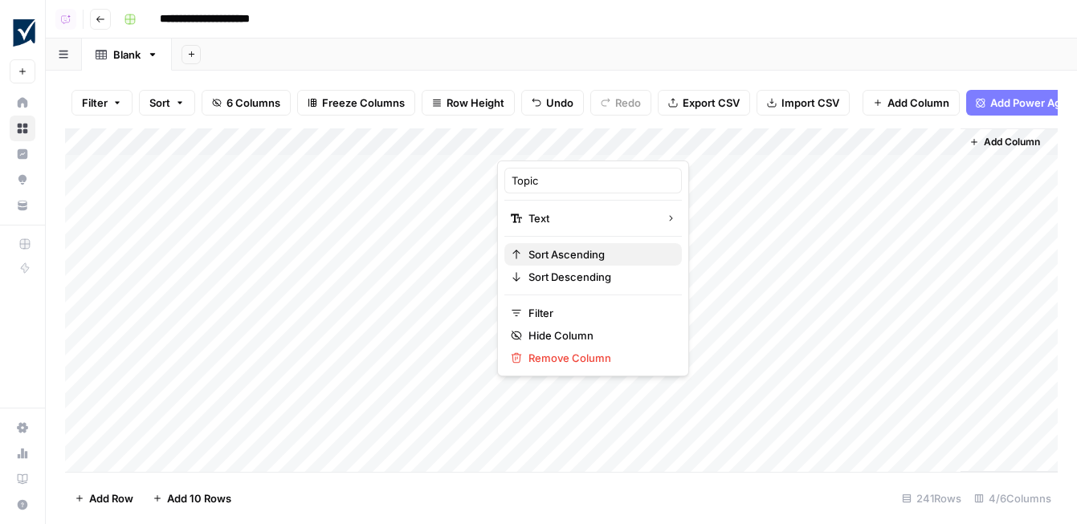
click at [630, 250] on div "Sort Ascending" at bounding box center [593, 255] width 165 height 16
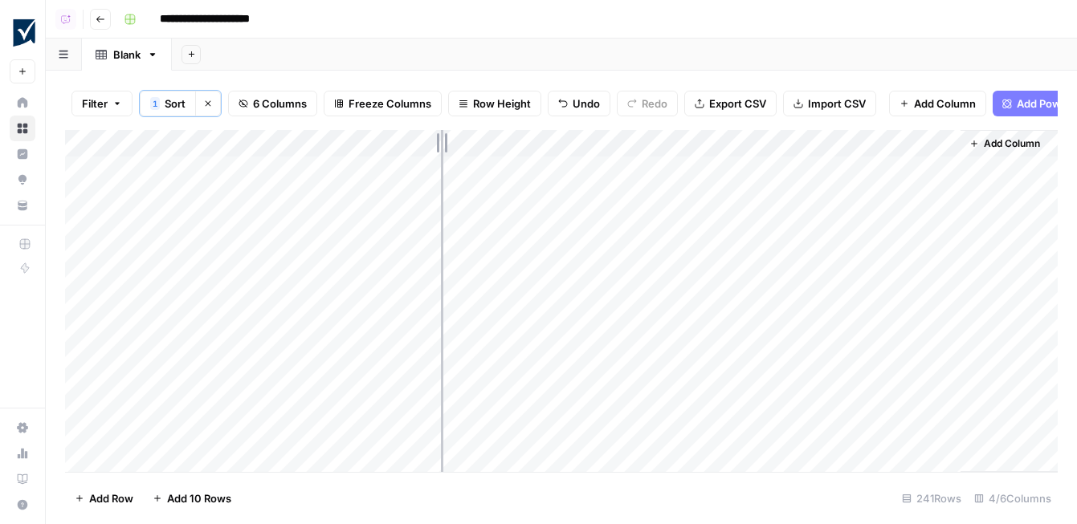
drag, startPoint x: 353, startPoint y: 144, endPoint x: 470, endPoint y: 138, distance: 117.4
click at [470, 138] on div "Add Column" at bounding box center [561, 301] width 993 height 342
click at [468, 139] on div "Add Column" at bounding box center [561, 301] width 993 height 342
click at [130, 56] on div "Blank" at bounding box center [126, 55] width 27 height 16
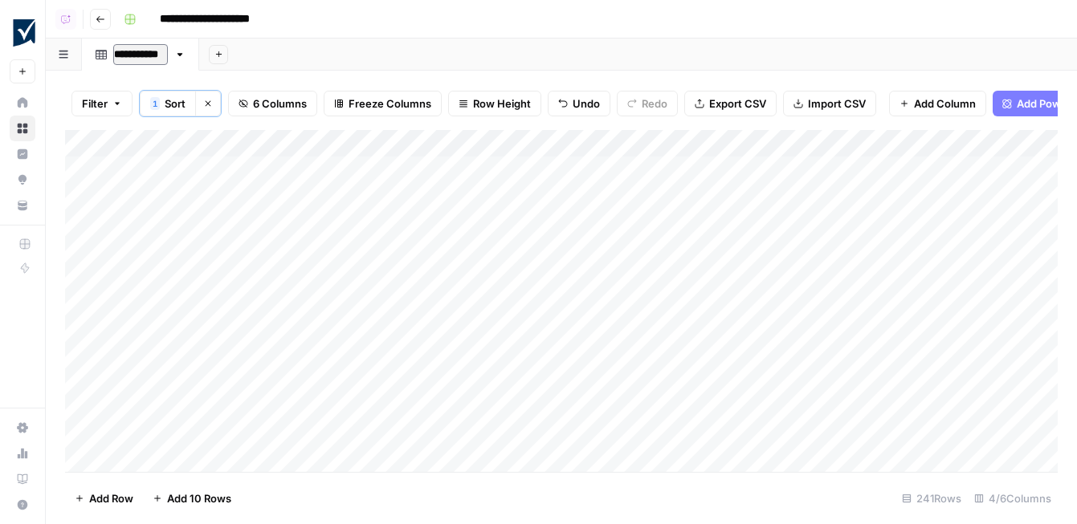
type input "**********"
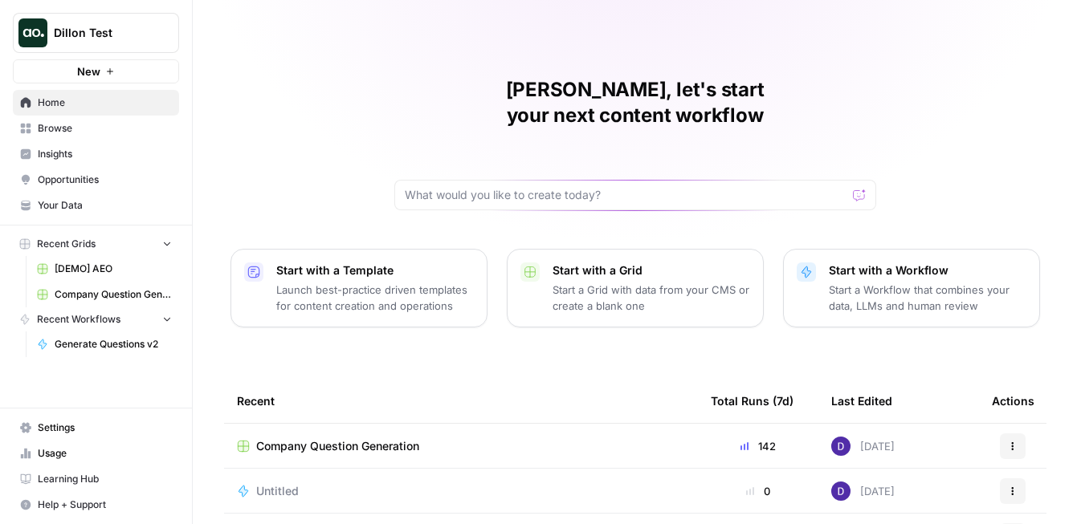
click at [96, 17] on button "Dillon Test" at bounding box center [96, 33] width 166 height 40
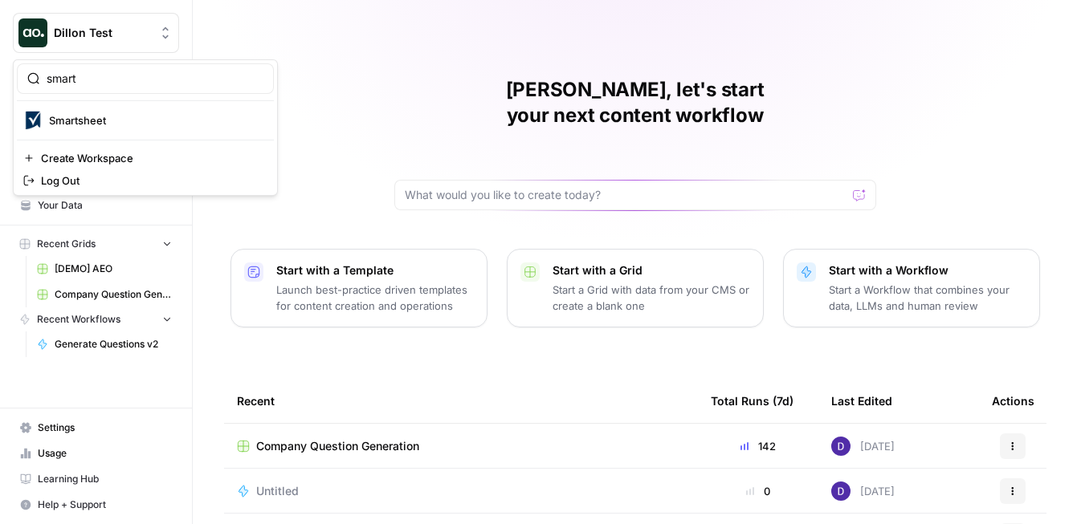
type input "smart"
click at [98, 132] on button "Smartsheet" at bounding box center [145, 121] width 257 height 26
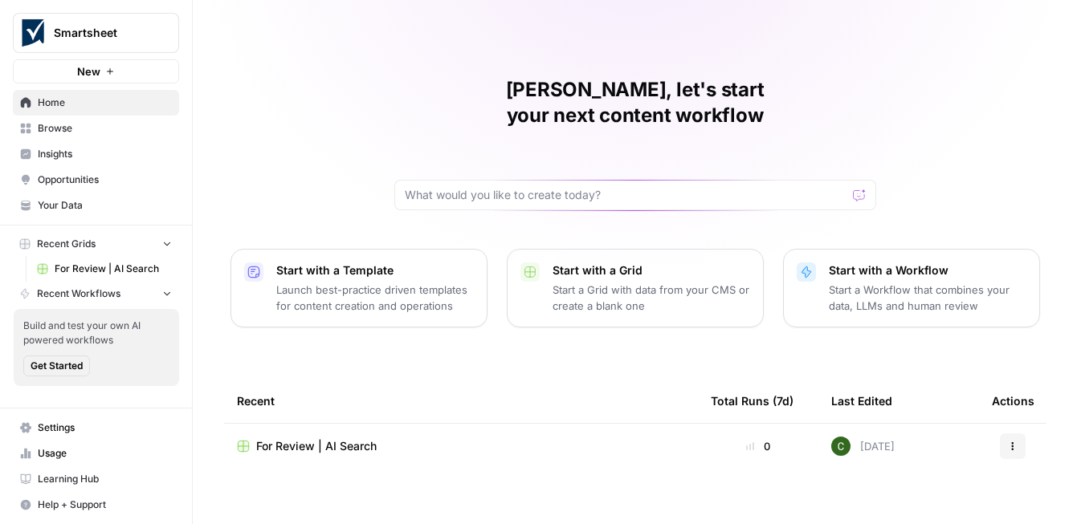
click at [97, 149] on span "Insights" at bounding box center [105, 154] width 134 height 14
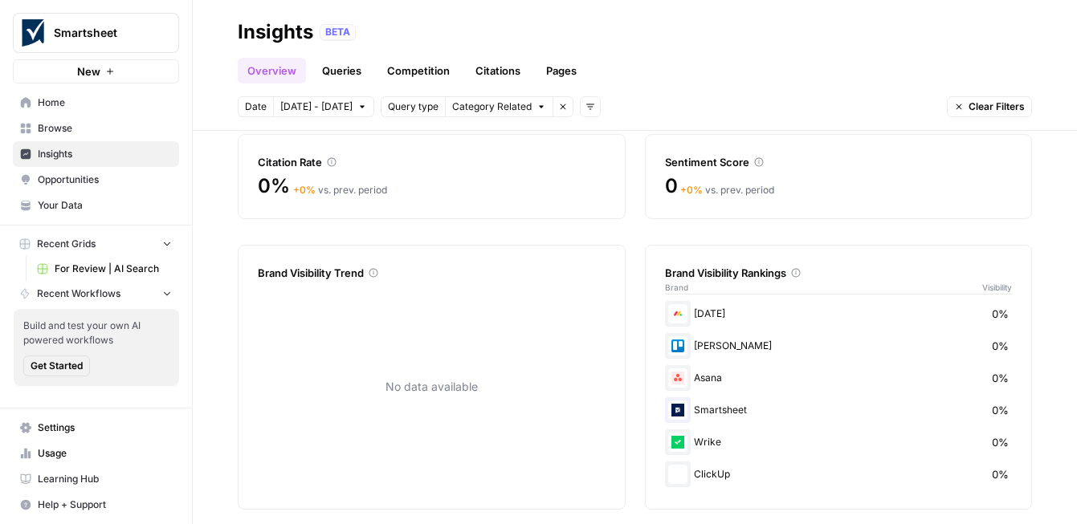
scroll to position [180, 0]
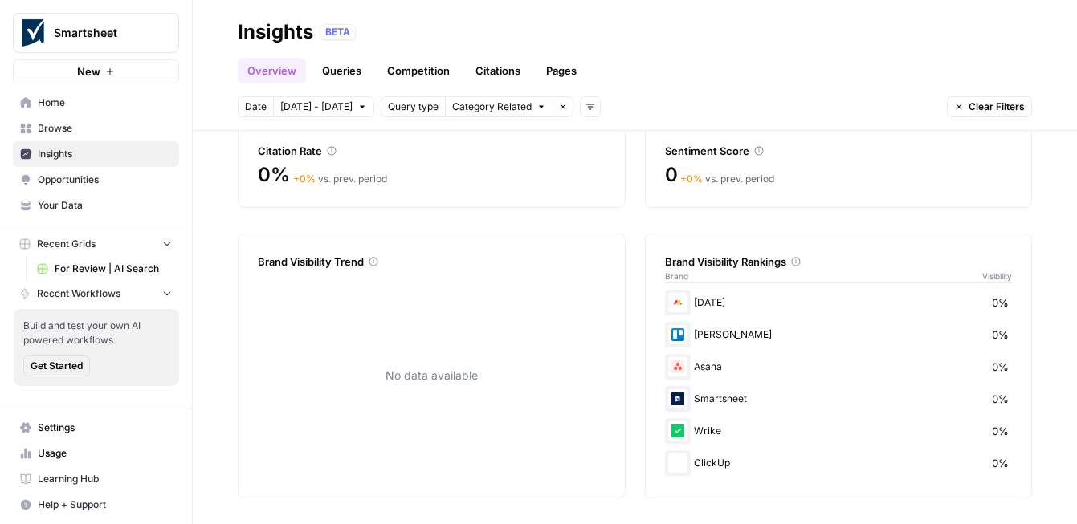
click at [343, 70] on link "Queries" at bounding box center [341, 71] width 59 height 26
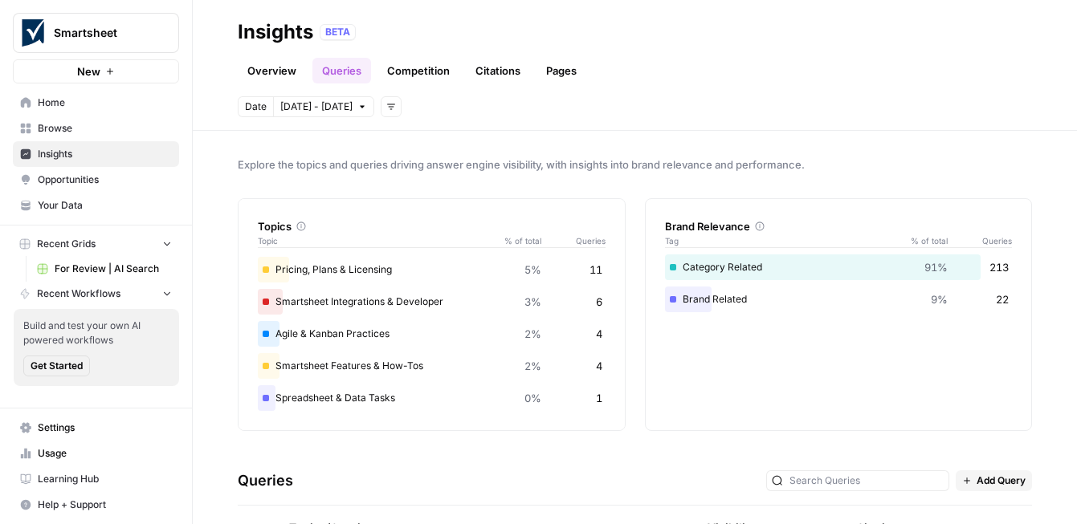
click at [432, 70] on link "Competition" at bounding box center [419, 71] width 82 height 26
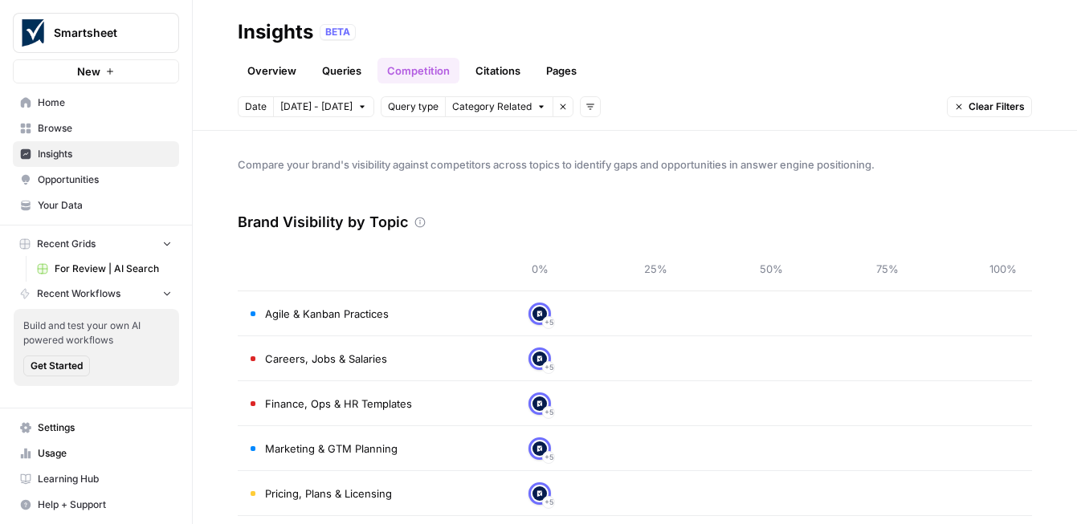
click at [501, 70] on link "Citations" at bounding box center [498, 71] width 64 height 26
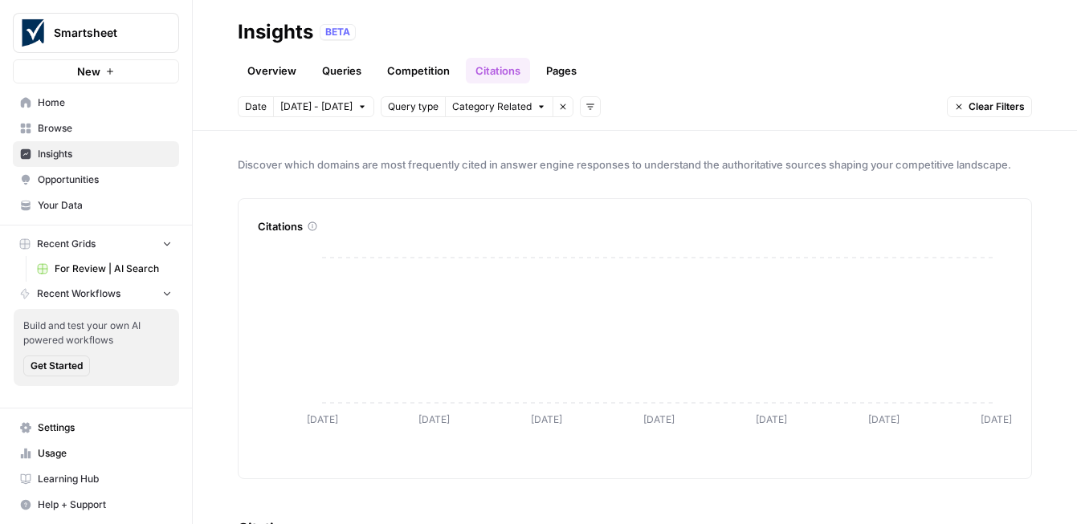
click at [570, 67] on link "Pages" at bounding box center [562, 71] width 50 height 26
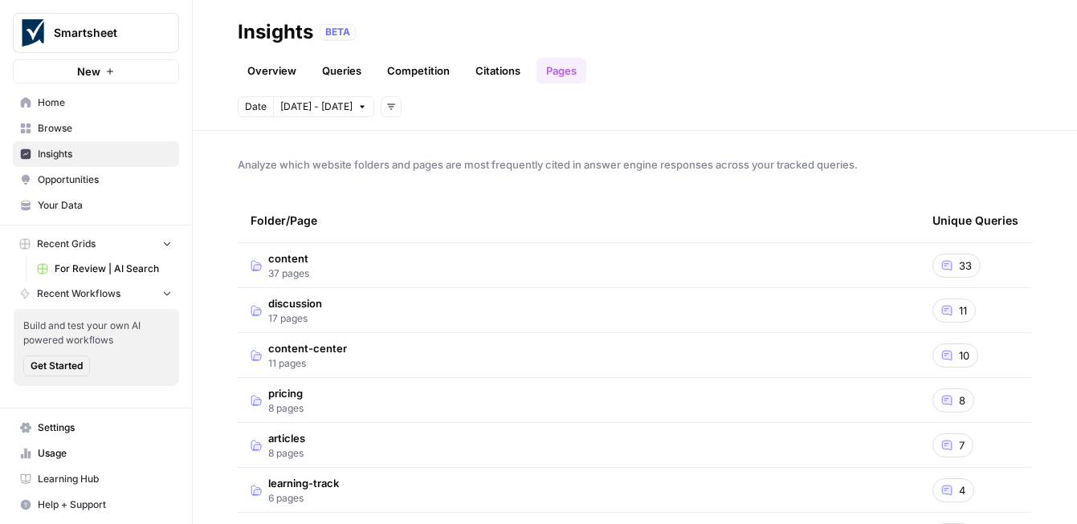
click at [284, 67] on link "Overview" at bounding box center [272, 71] width 68 height 26
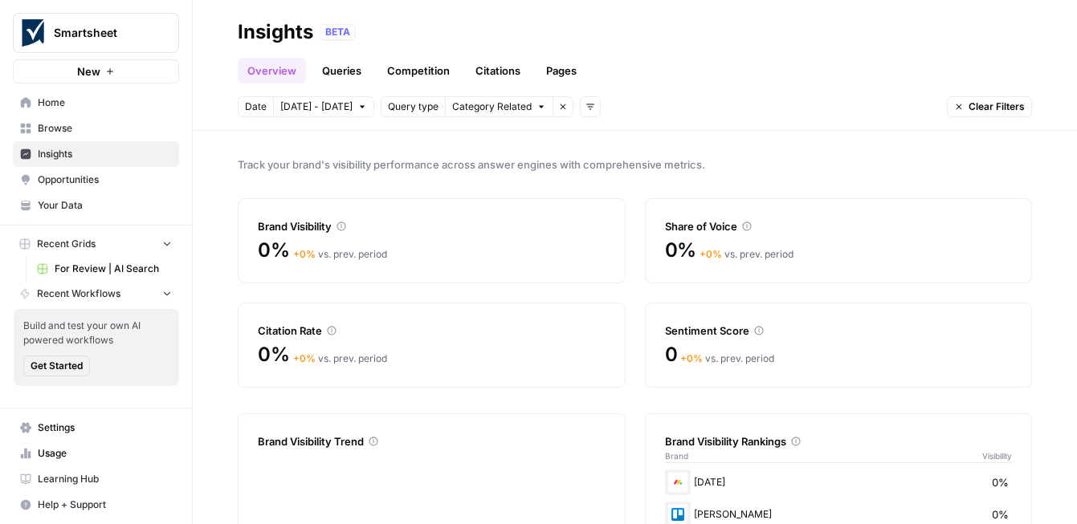
click at [100, 183] on span "Opportunities" at bounding box center [105, 180] width 134 height 14
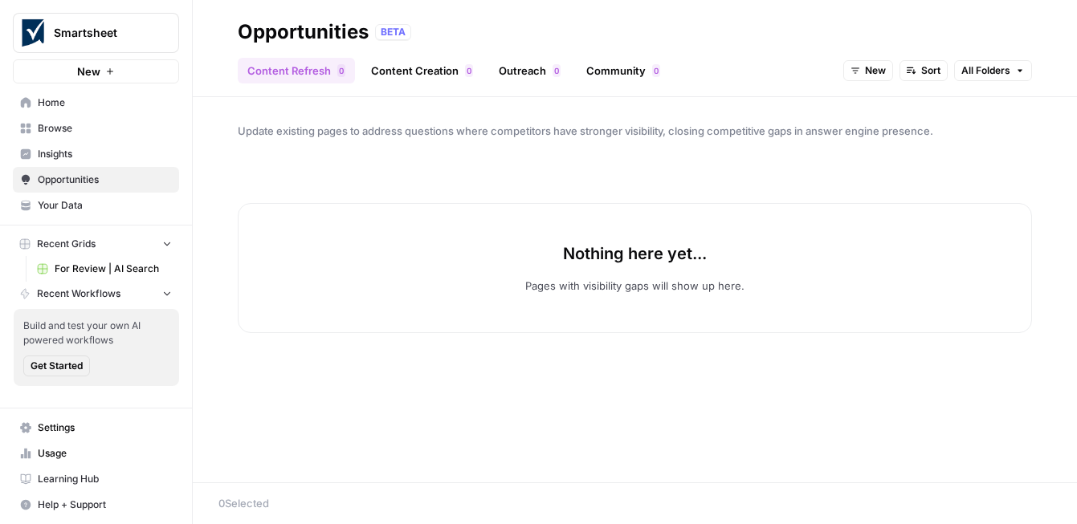
click at [92, 148] on span "Insights" at bounding box center [105, 154] width 134 height 14
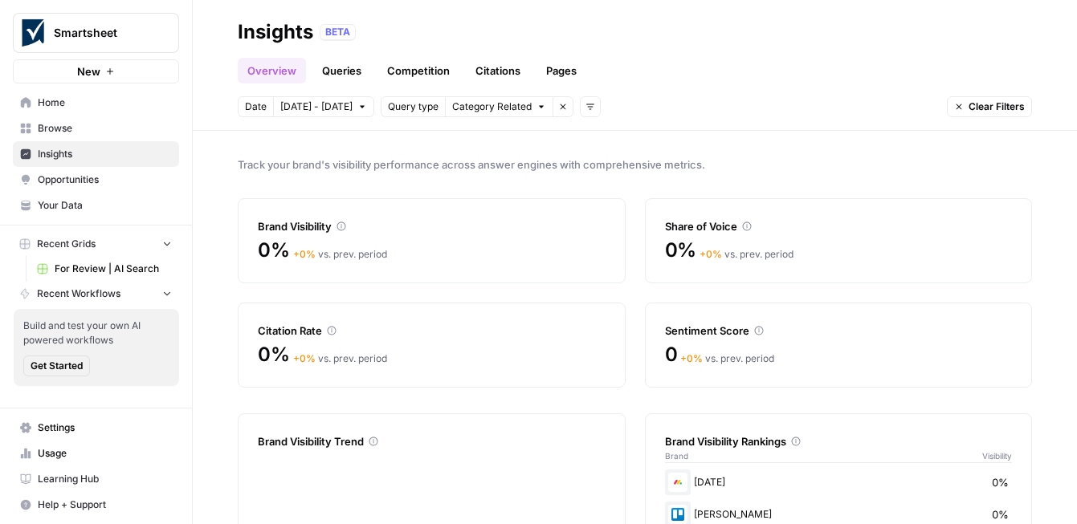
click at [327, 76] on link "Queries" at bounding box center [341, 71] width 59 height 26
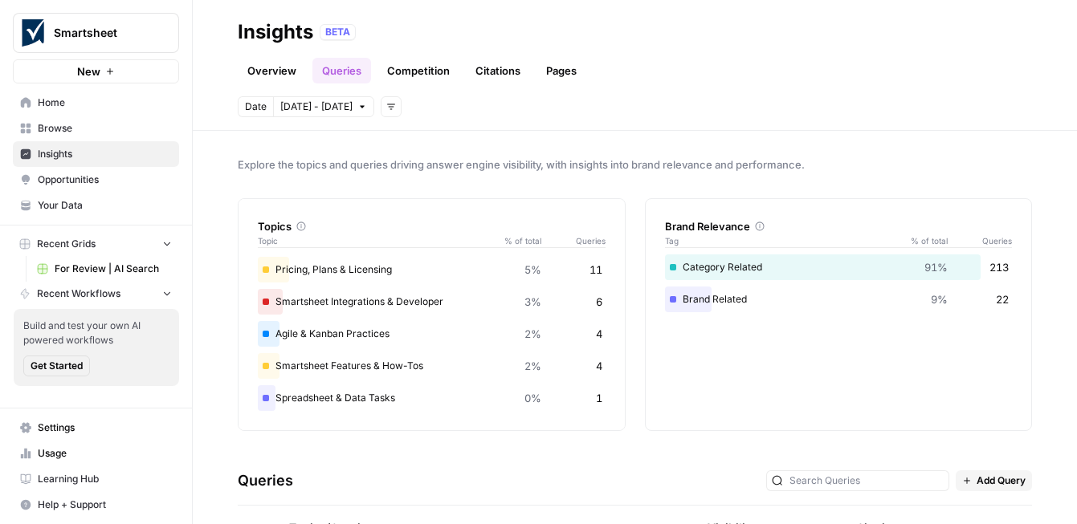
click at [406, 77] on link "Competition" at bounding box center [419, 71] width 82 height 26
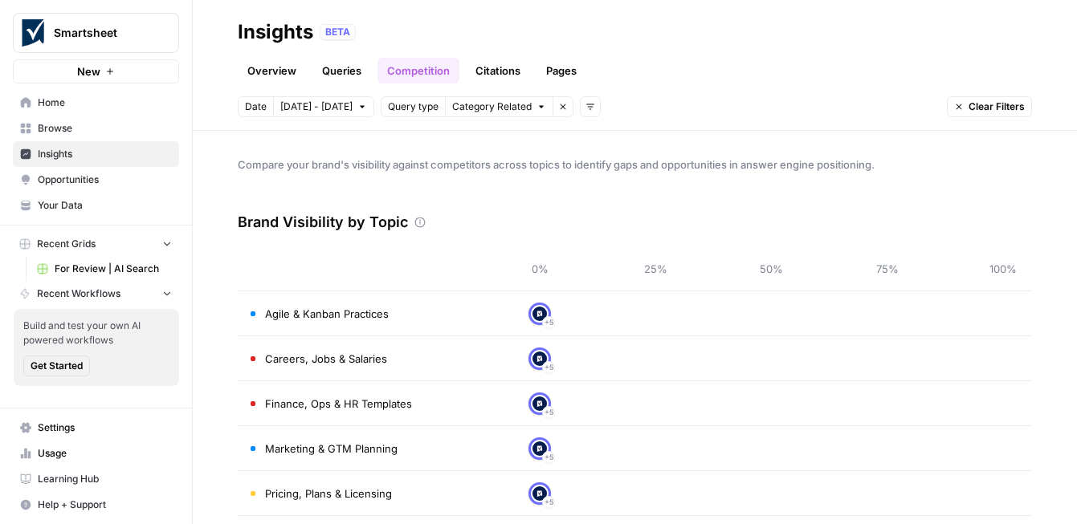
click at [489, 79] on link "Citations" at bounding box center [498, 71] width 64 height 26
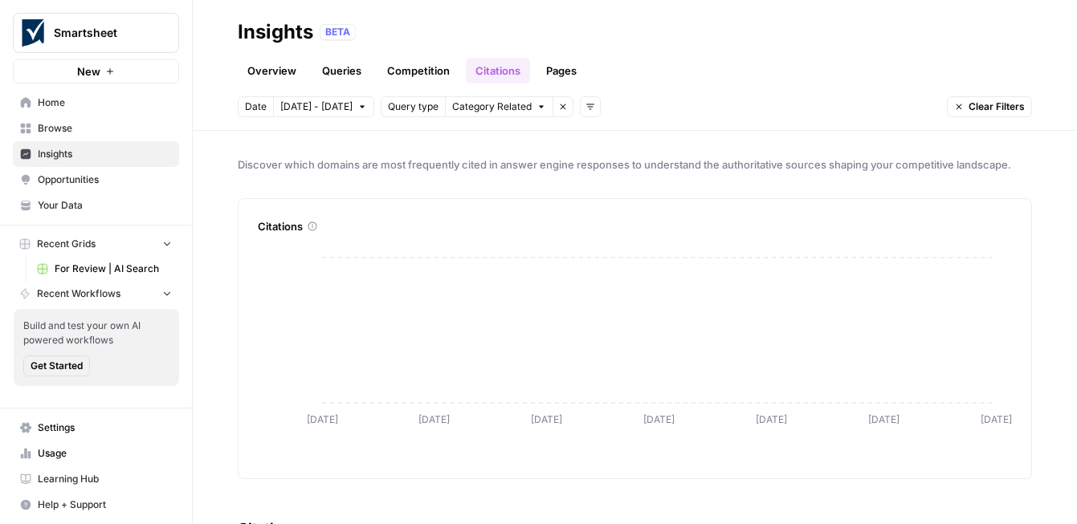
click at [545, 80] on link "Pages" at bounding box center [562, 71] width 50 height 26
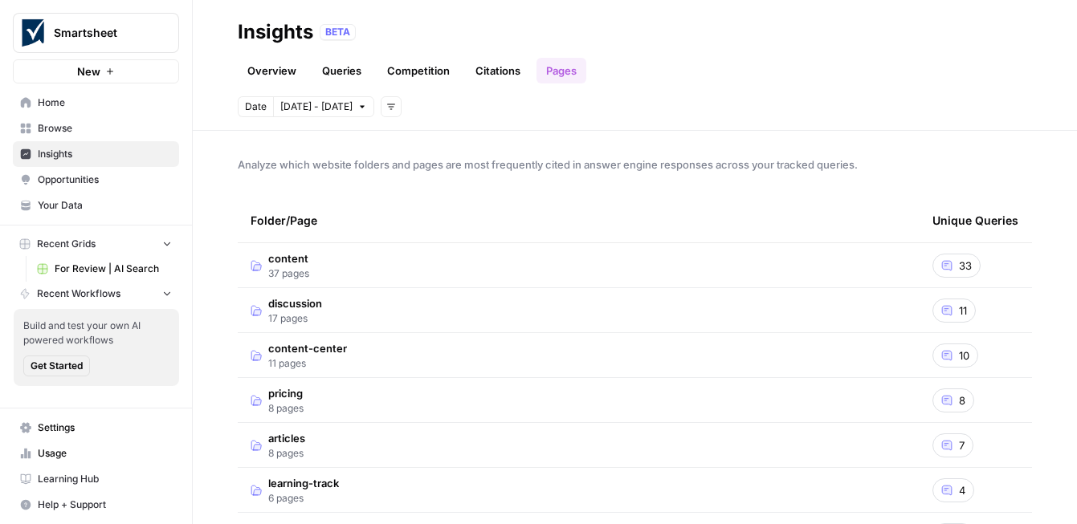
click at [292, 70] on link "Overview" at bounding box center [272, 71] width 68 height 26
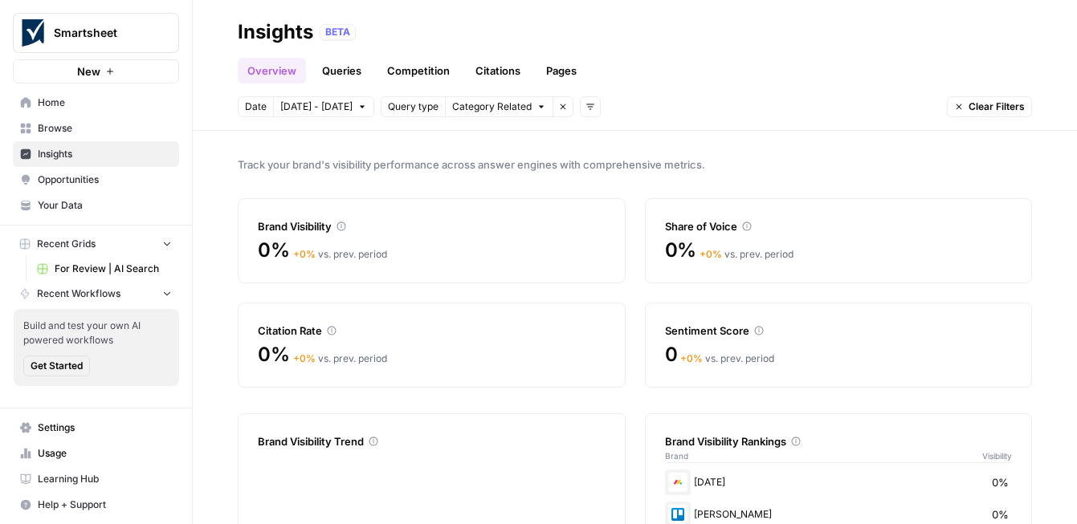
click at [141, 123] on span "Browse" at bounding box center [105, 128] width 134 height 14
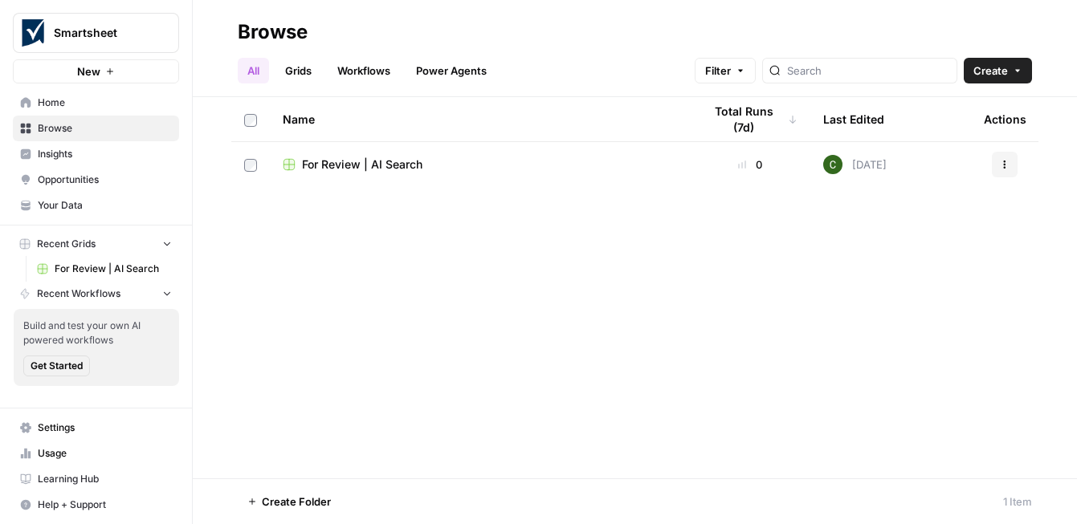
click at [100, 104] on span "Home" at bounding box center [105, 103] width 134 height 14
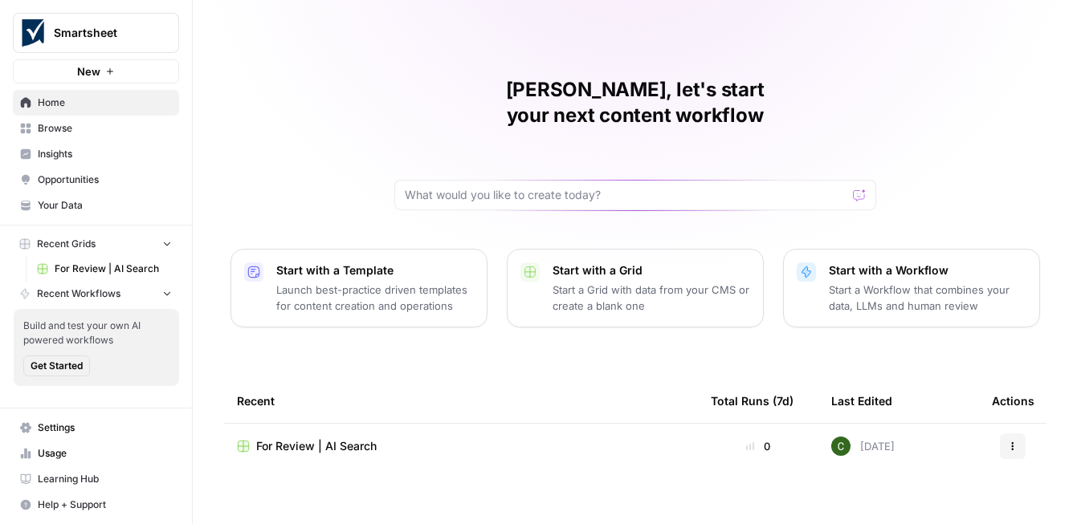
click at [100, 156] on span "Insights" at bounding box center [105, 154] width 134 height 14
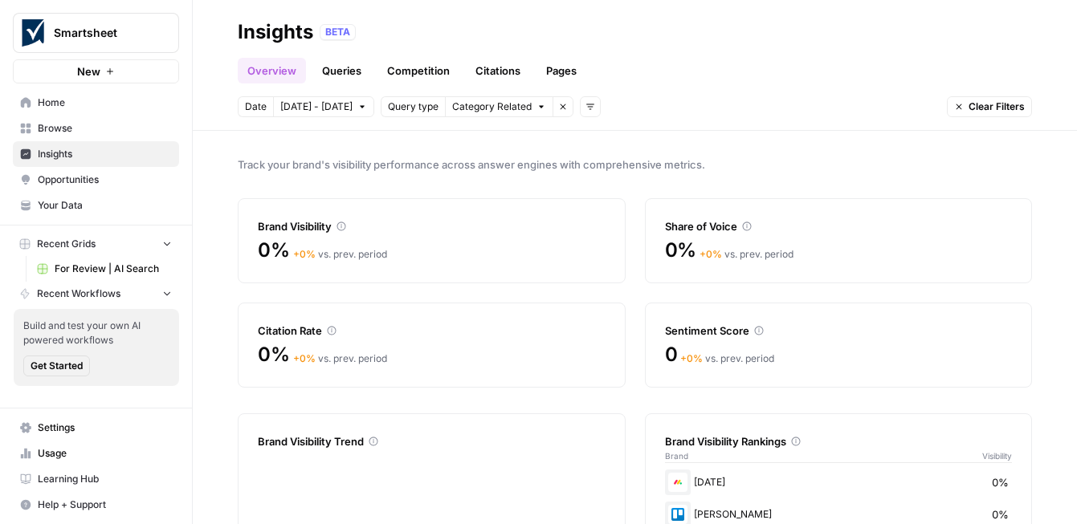
click at [104, 176] on span "Opportunities" at bounding box center [105, 180] width 134 height 14
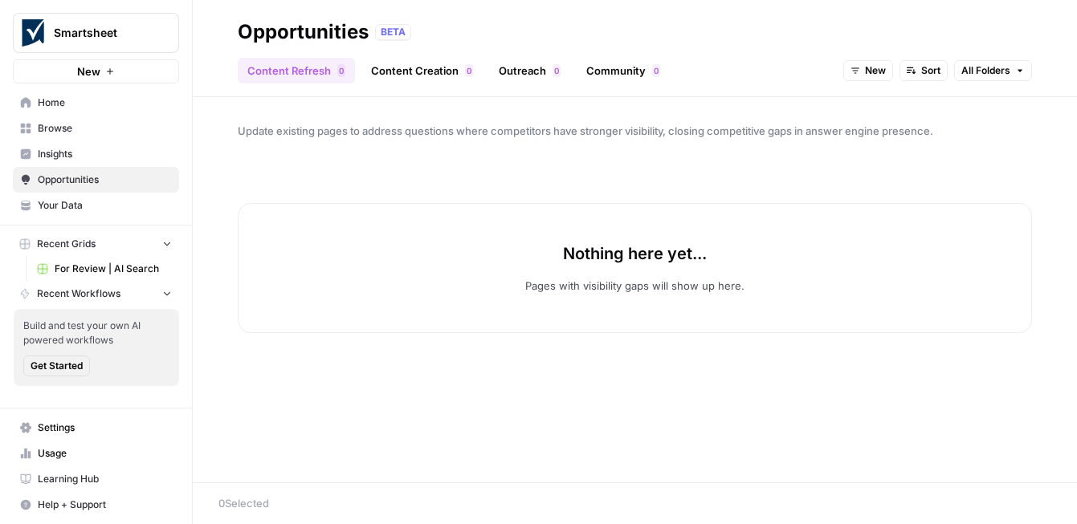
click at [116, 157] on span "Insights" at bounding box center [105, 154] width 134 height 14
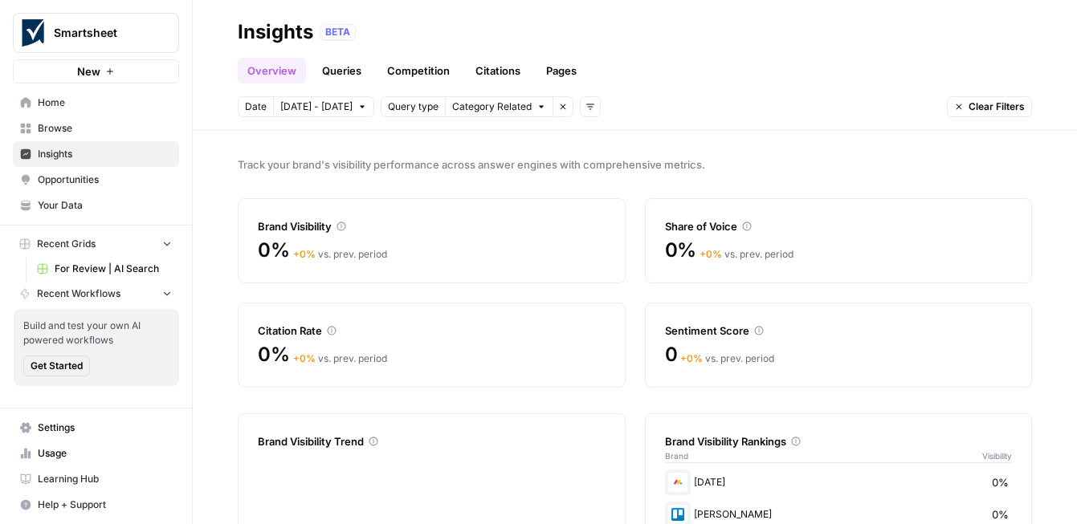
click at [431, 67] on link "Competition" at bounding box center [419, 71] width 82 height 26
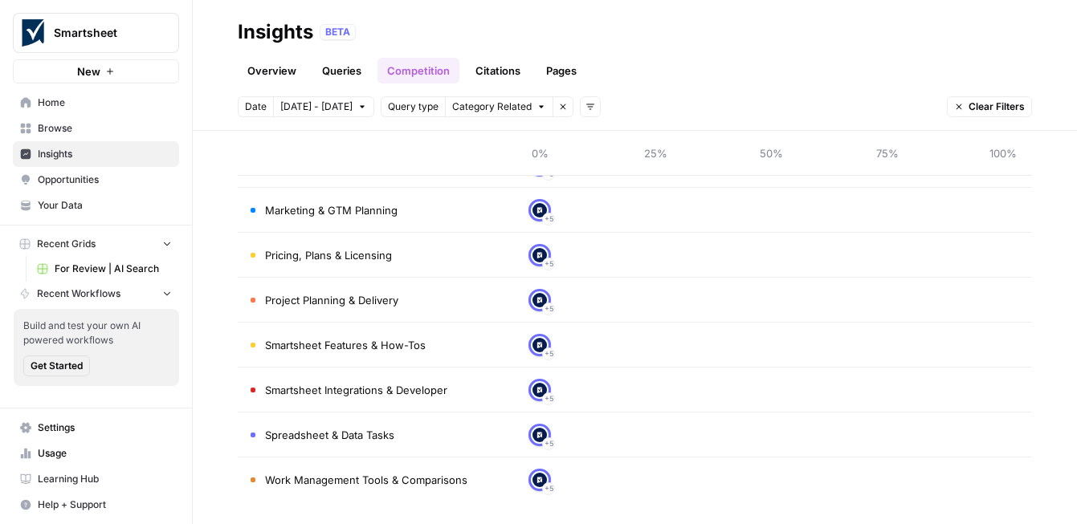
scroll to position [243, 0]
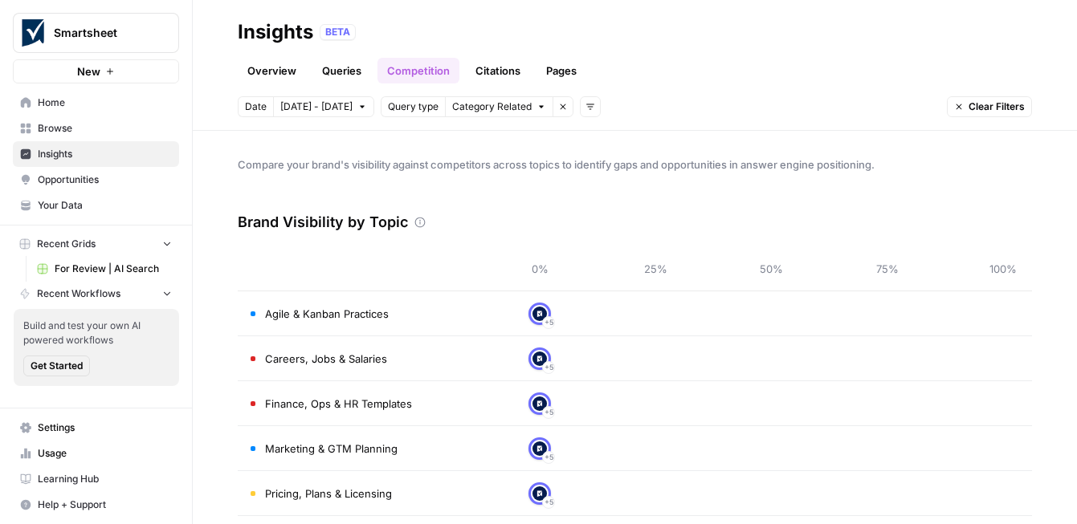
click at [284, 67] on link "Overview" at bounding box center [272, 71] width 68 height 26
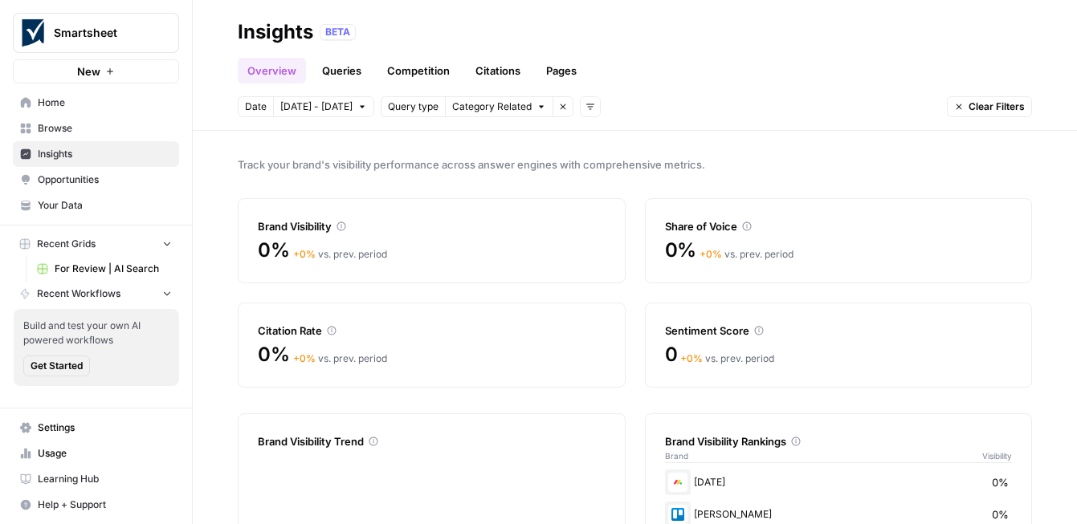
click at [337, 81] on link "Queries" at bounding box center [341, 71] width 59 height 26
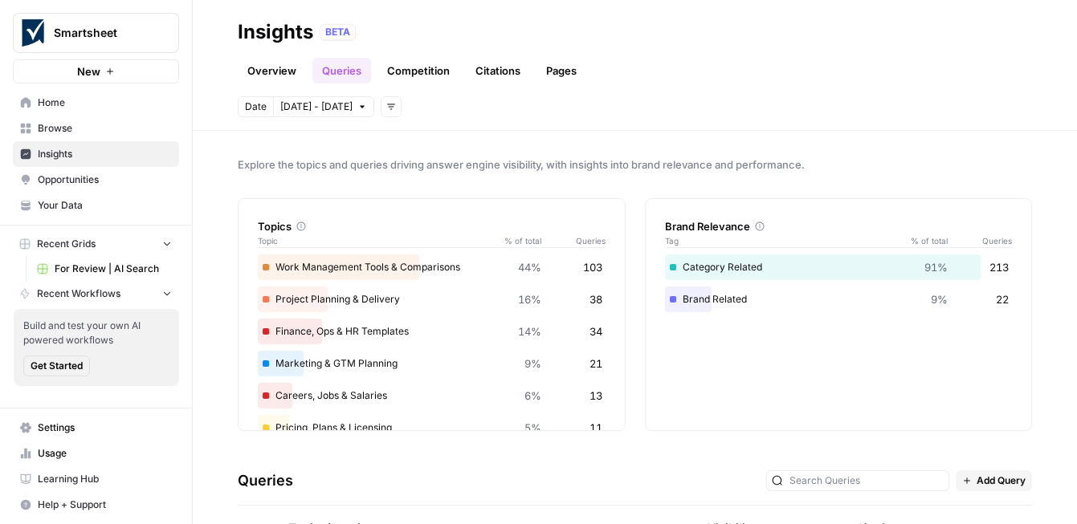
click at [409, 65] on link "Competition" at bounding box center [419, 71] width 82 height 26
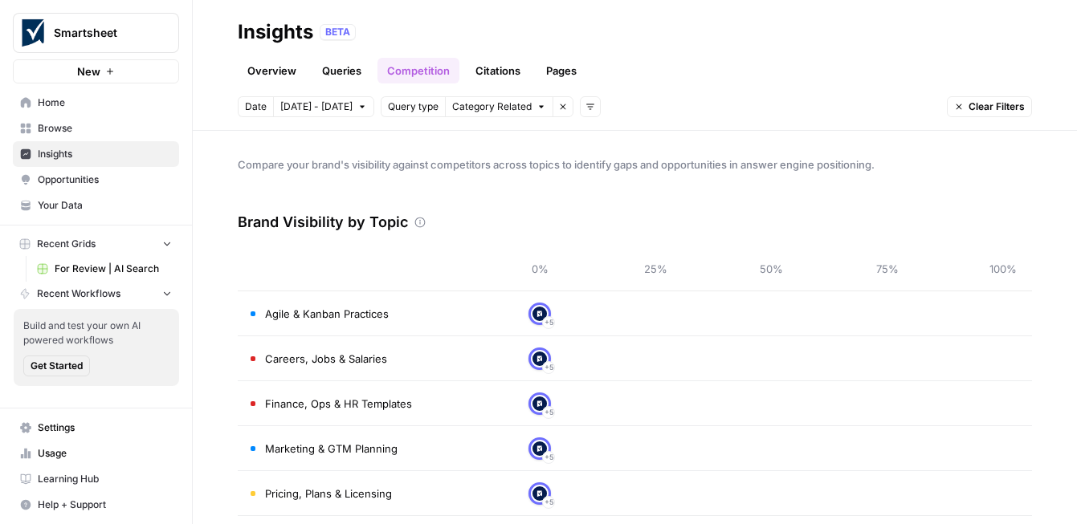
click at [271, 68] on link "Overview" at bounding box center [272, 71] width 68 height 26
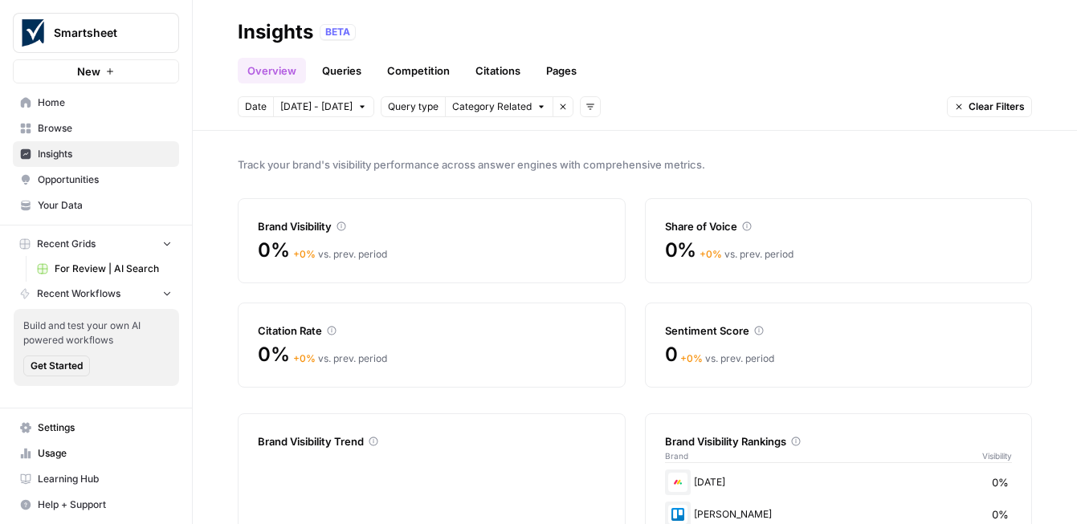
click at [346, 75] on link "Queries" at bounding box center [341, 71] width 59 height 26
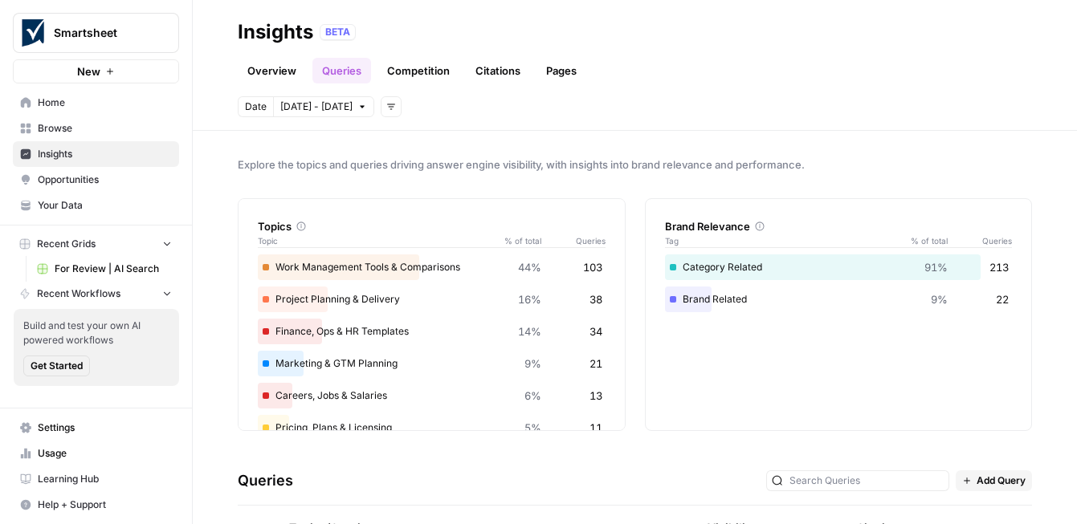
click at [404, 76] on link "Competition" at bounding box center [419, 71] width 82 height 26
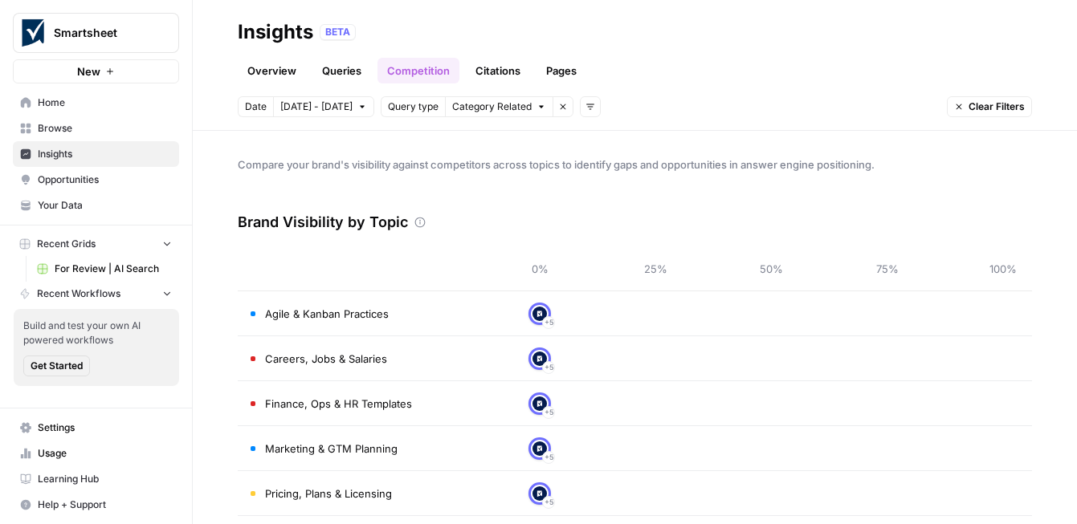
click at [501, 71] on link "Citations" at bounding box center [498, 71] width 64 height 26
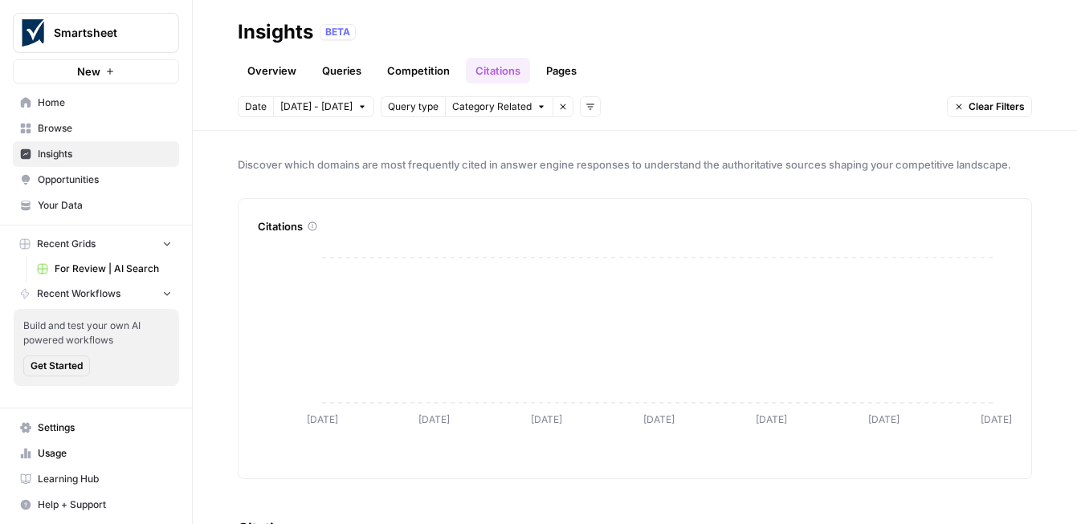
click at [565, 67] on link "Pages" at bounding box center [562, 71] width 50 height 26
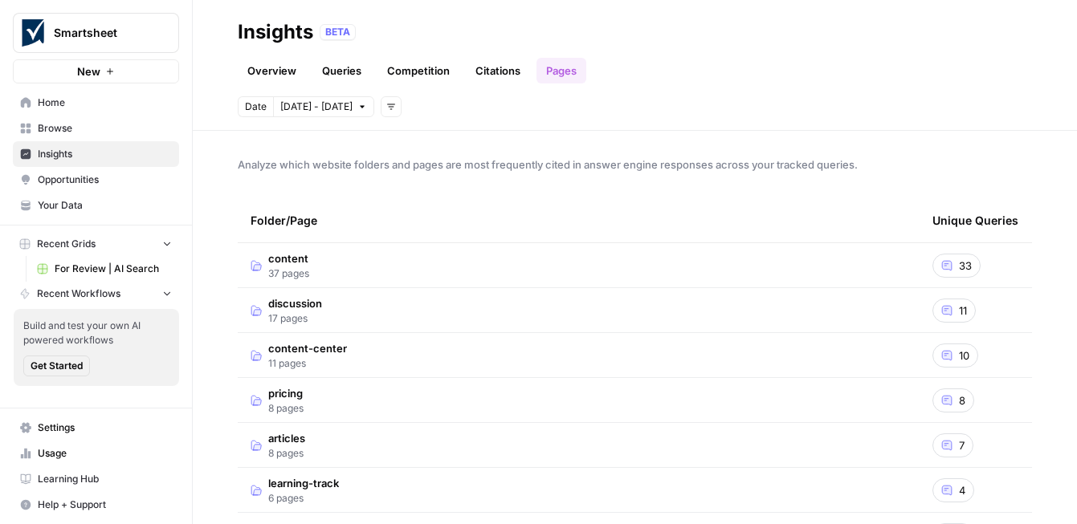
click at [291, 66] on link "Overview" at bounding box center [272, 71] width 68 height 26
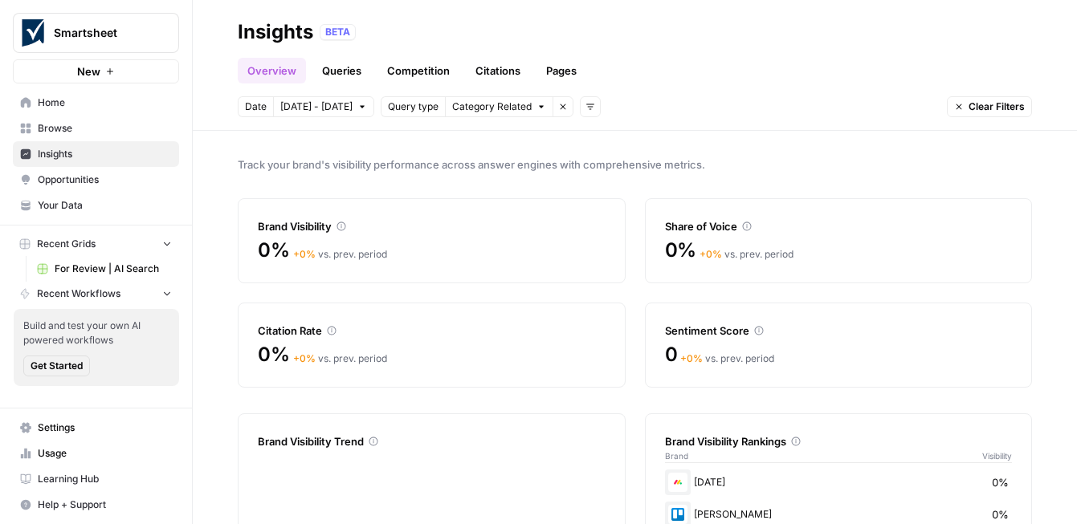
click at [130, 184] on span "Opportunities" at bounding box center [105, 180] width 134 height 14
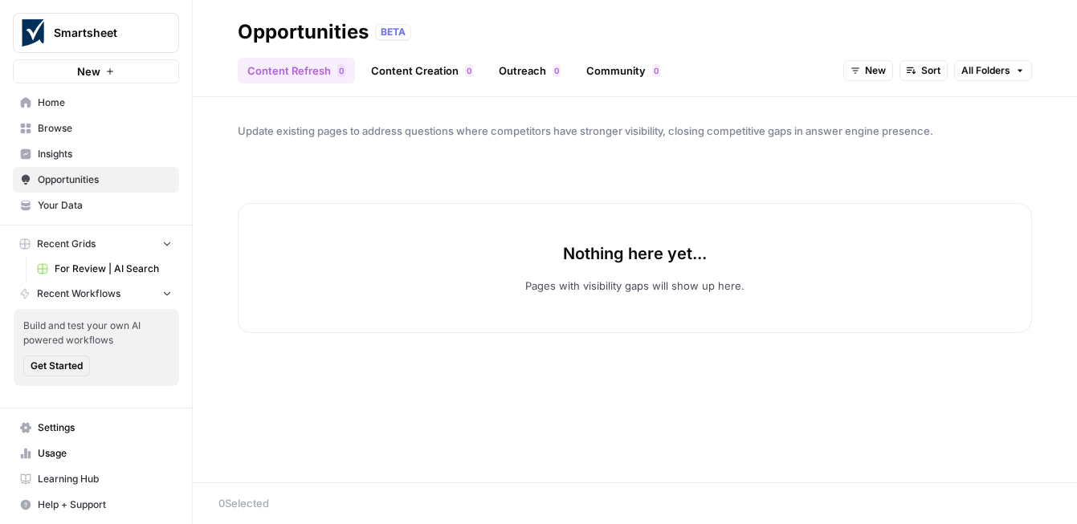
click at [137, 153] on span "Insights" at bounding box center [105, 154] width 134 height 14
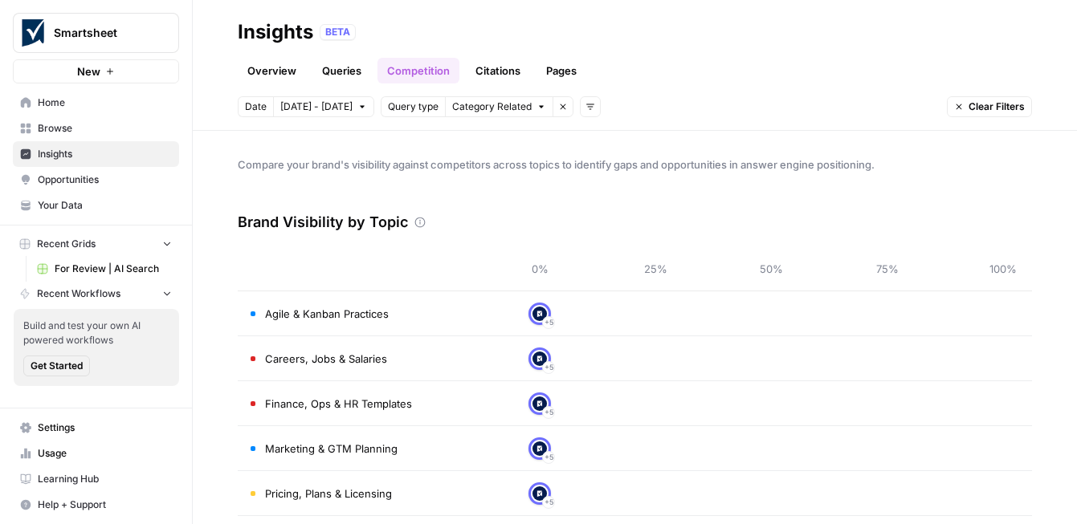
click at [275, 71] on link "Overview" at bounding box center [272, 71] width 68 height 26
